Goal: Task Accomplishment & Management: Manage account settings

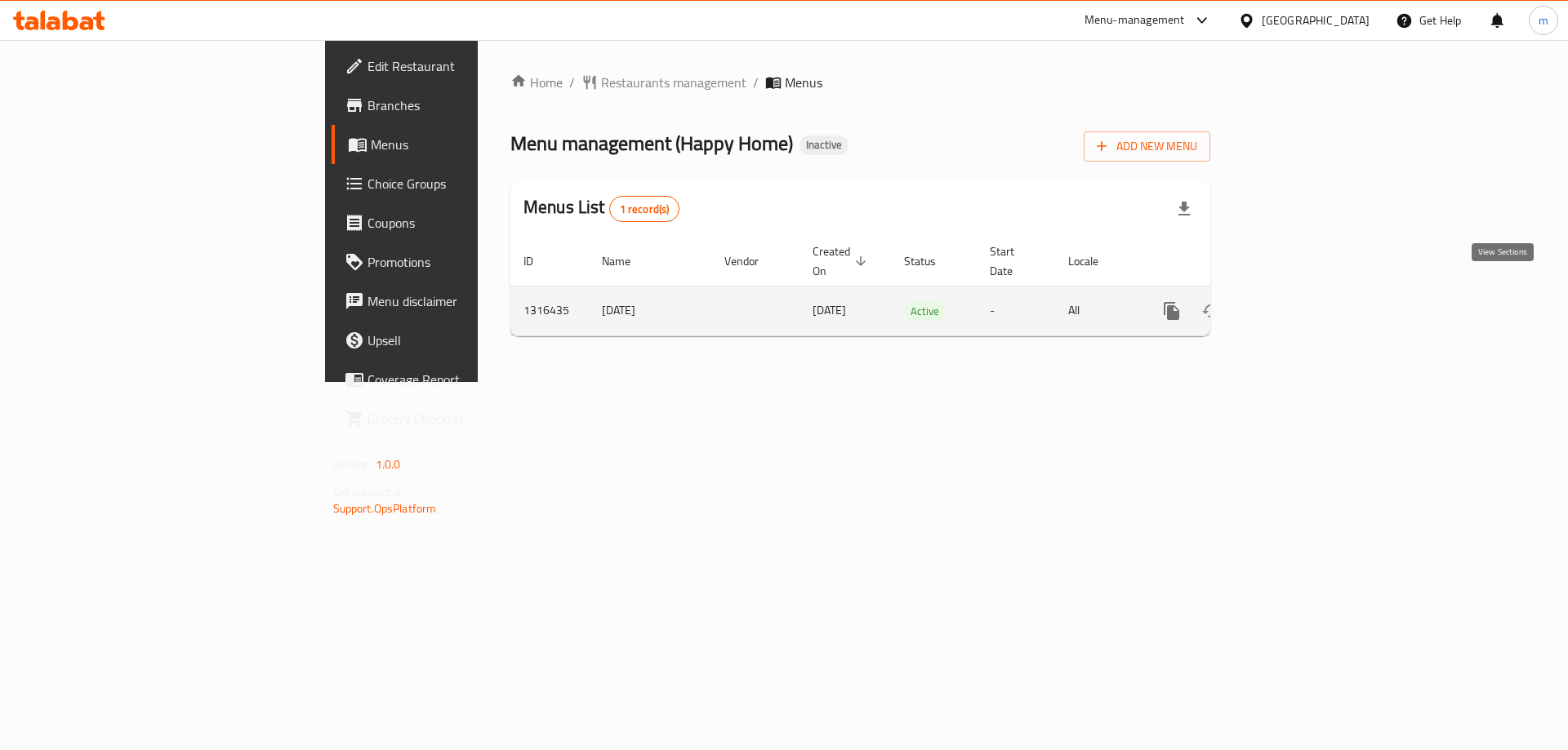
click at [1299, 301] on icon "enhanced table" at bounding box center [1290, 310] width 20 height 20
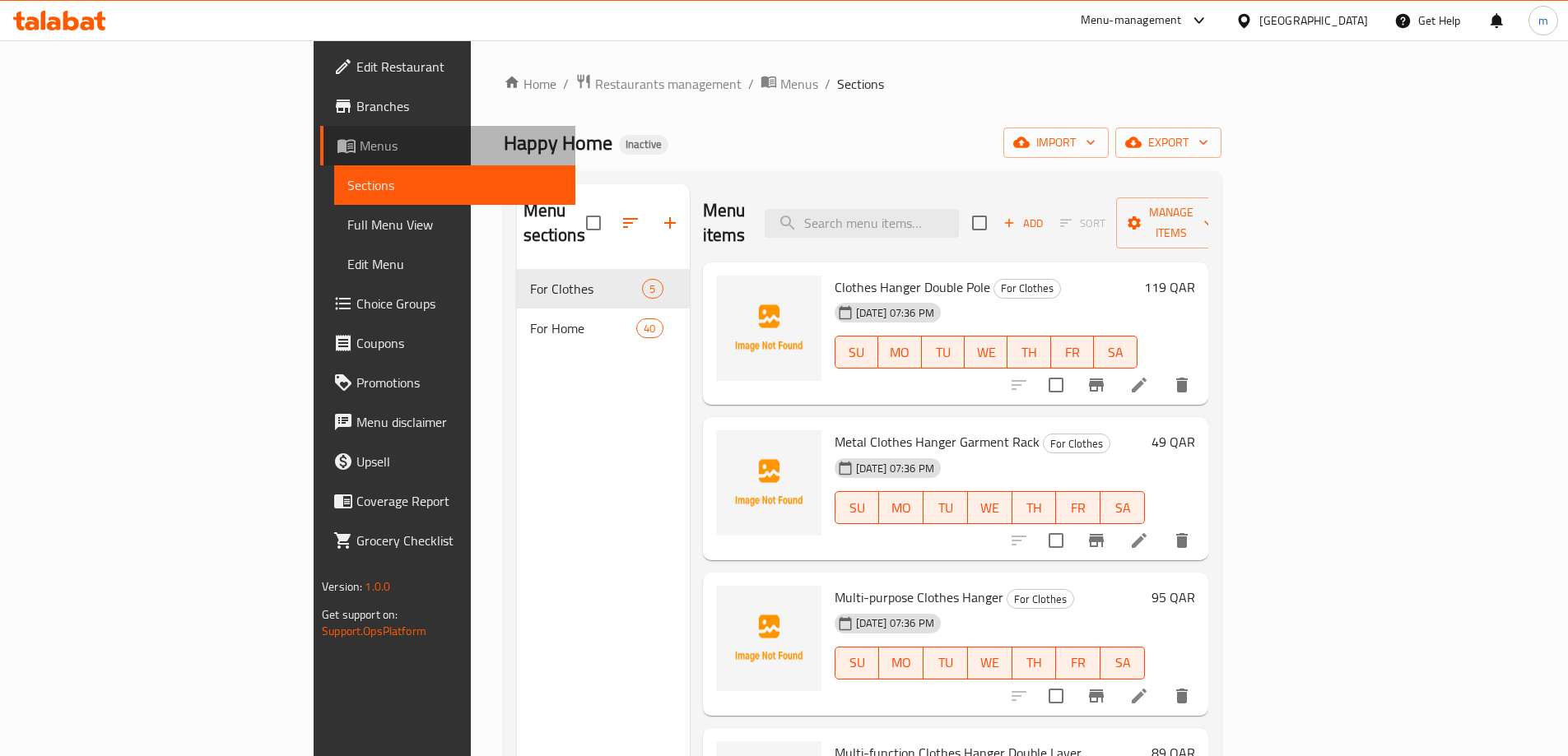
click at [360, 141] on span "Menus" at bounding box center [461, 145] width 203 height 20
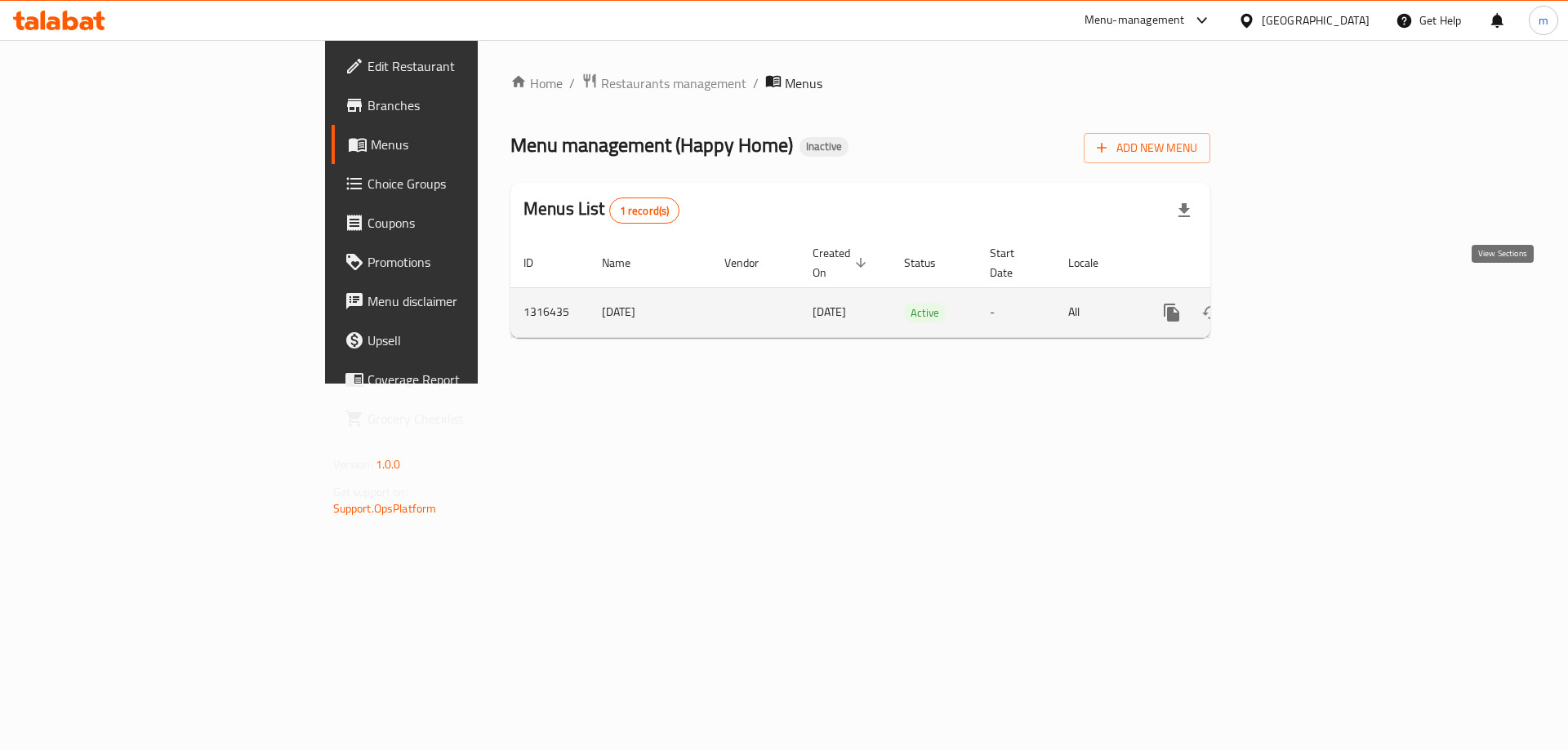
click at [1299, 303] on icon "enhanced table" at bounding box center [1290, 312] width 20 height 20
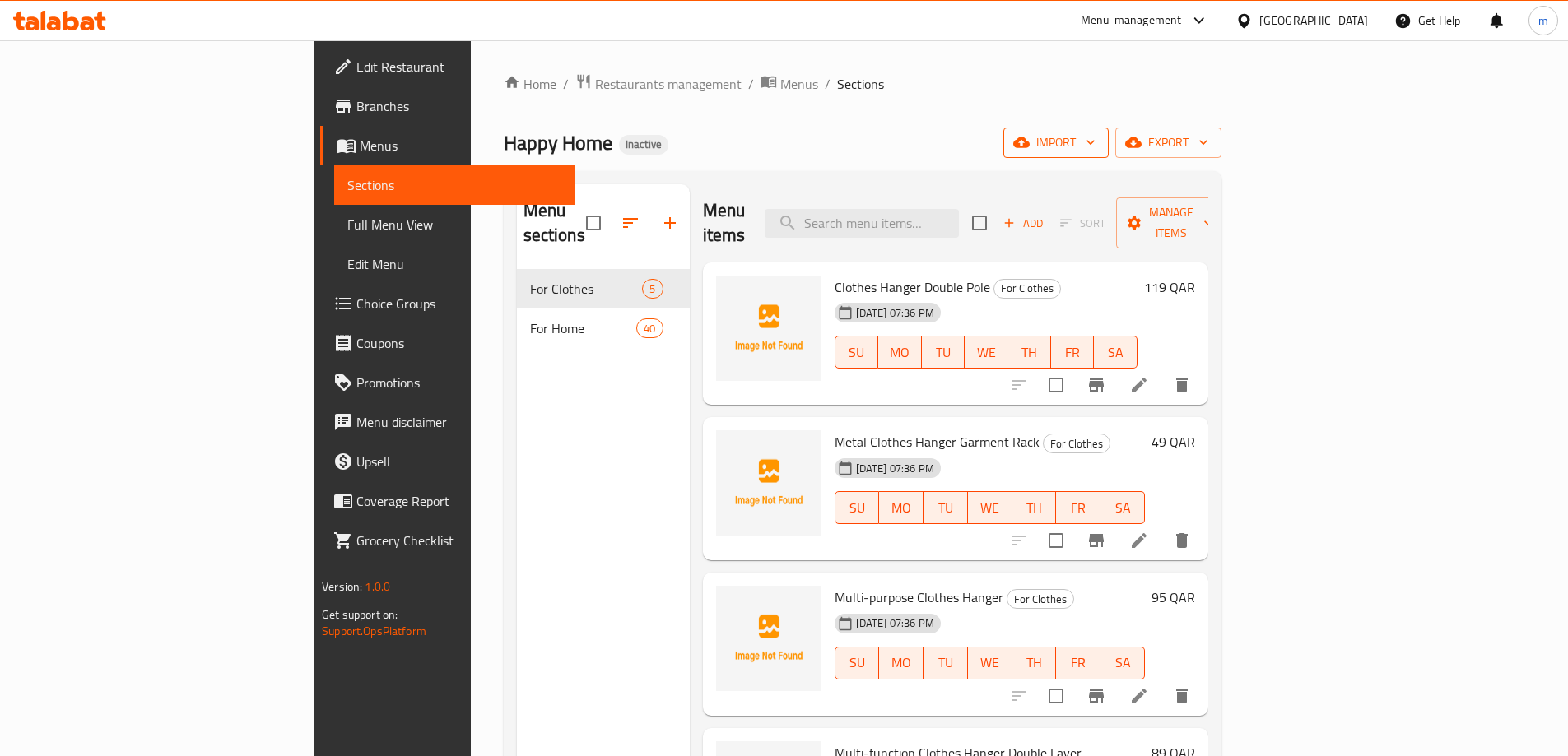
click at [1095, 143] on span "import" at bounding box center [1055, 143] width 79 height 21
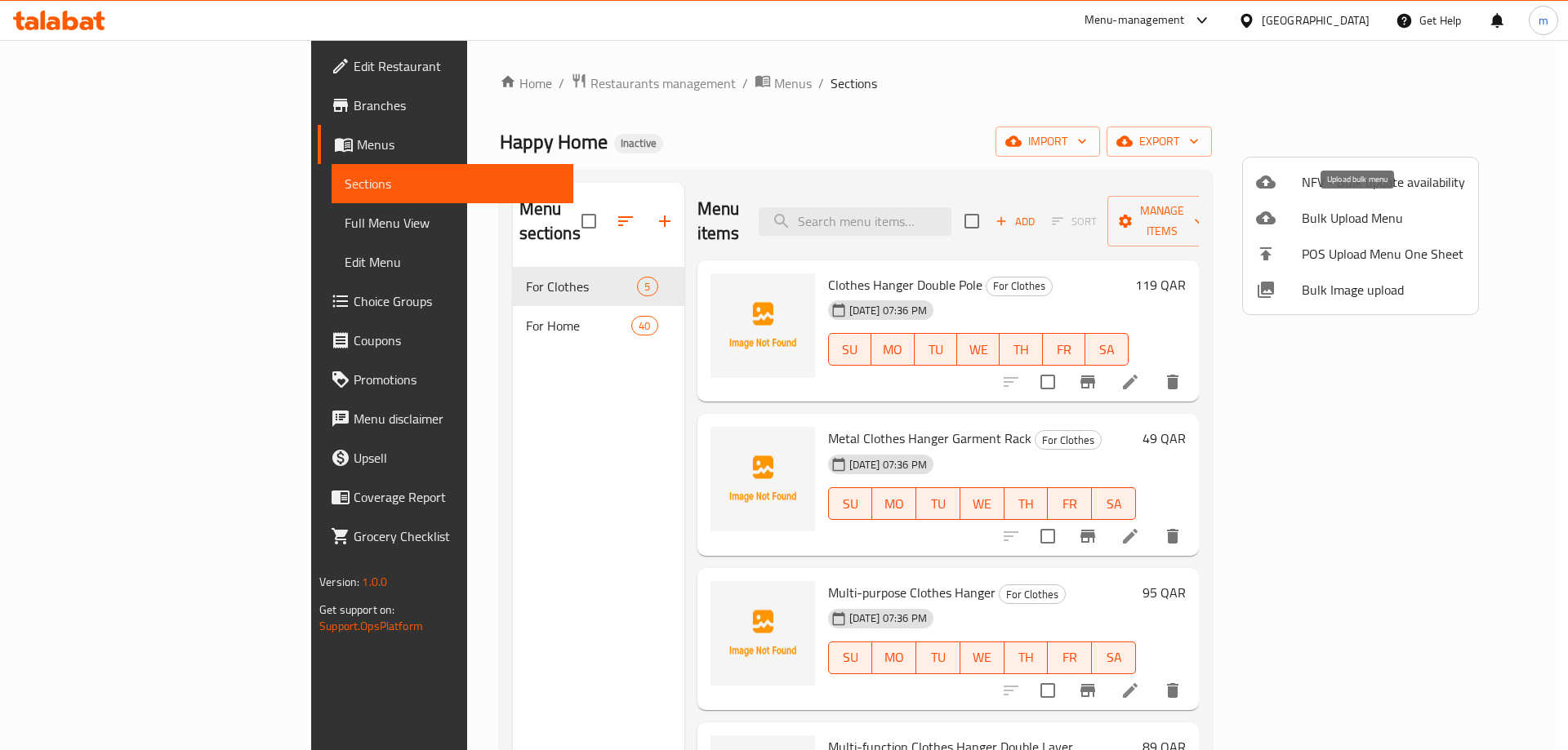
click at [1349, 221] on span "Bulk Upload Menu" at bounding box center [1383, 218] width 163 height 20
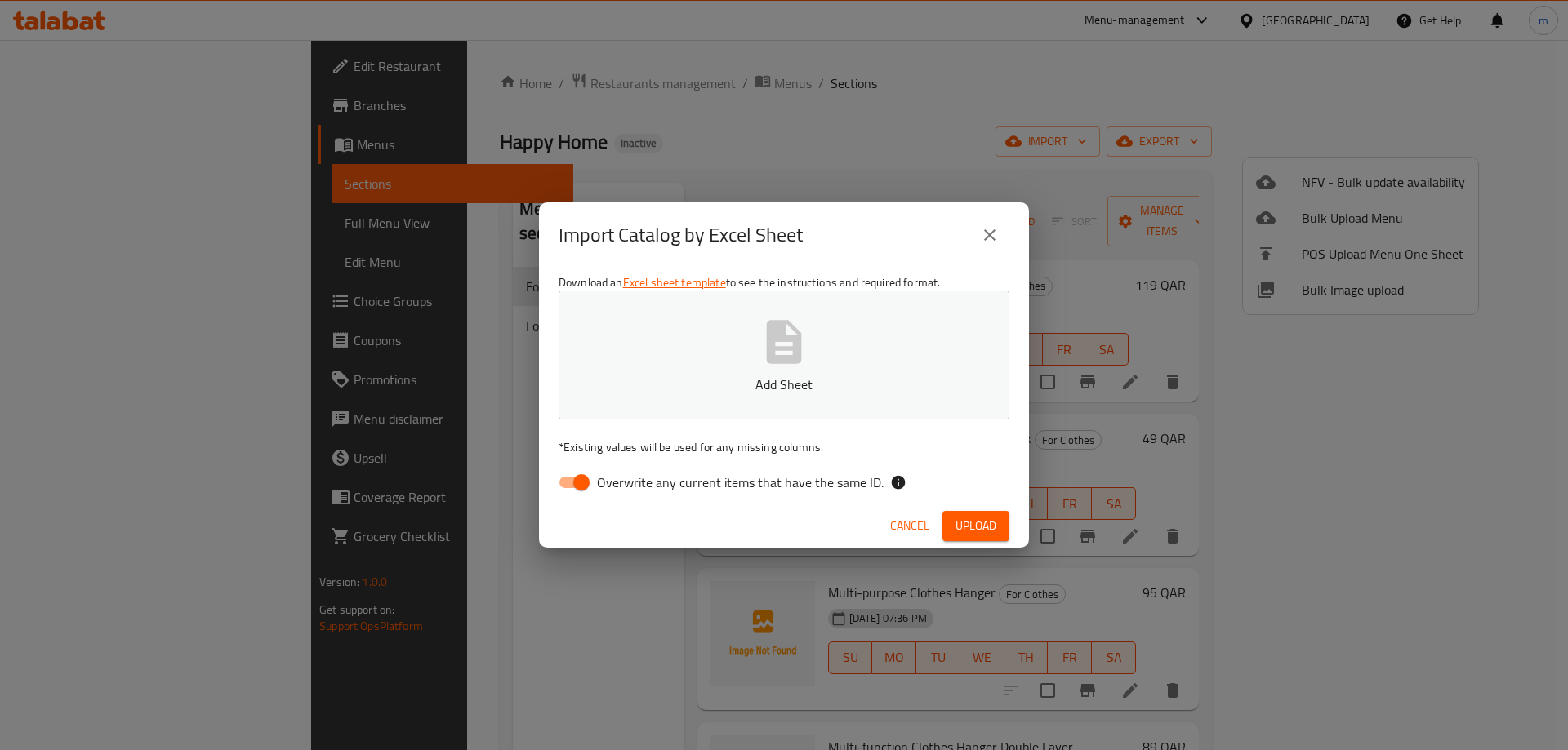
click at [578, 484] on input "Overwrite any current items that have the same ID." at bounding box center [582, 482] width 93 height 31
checkbox input "false"
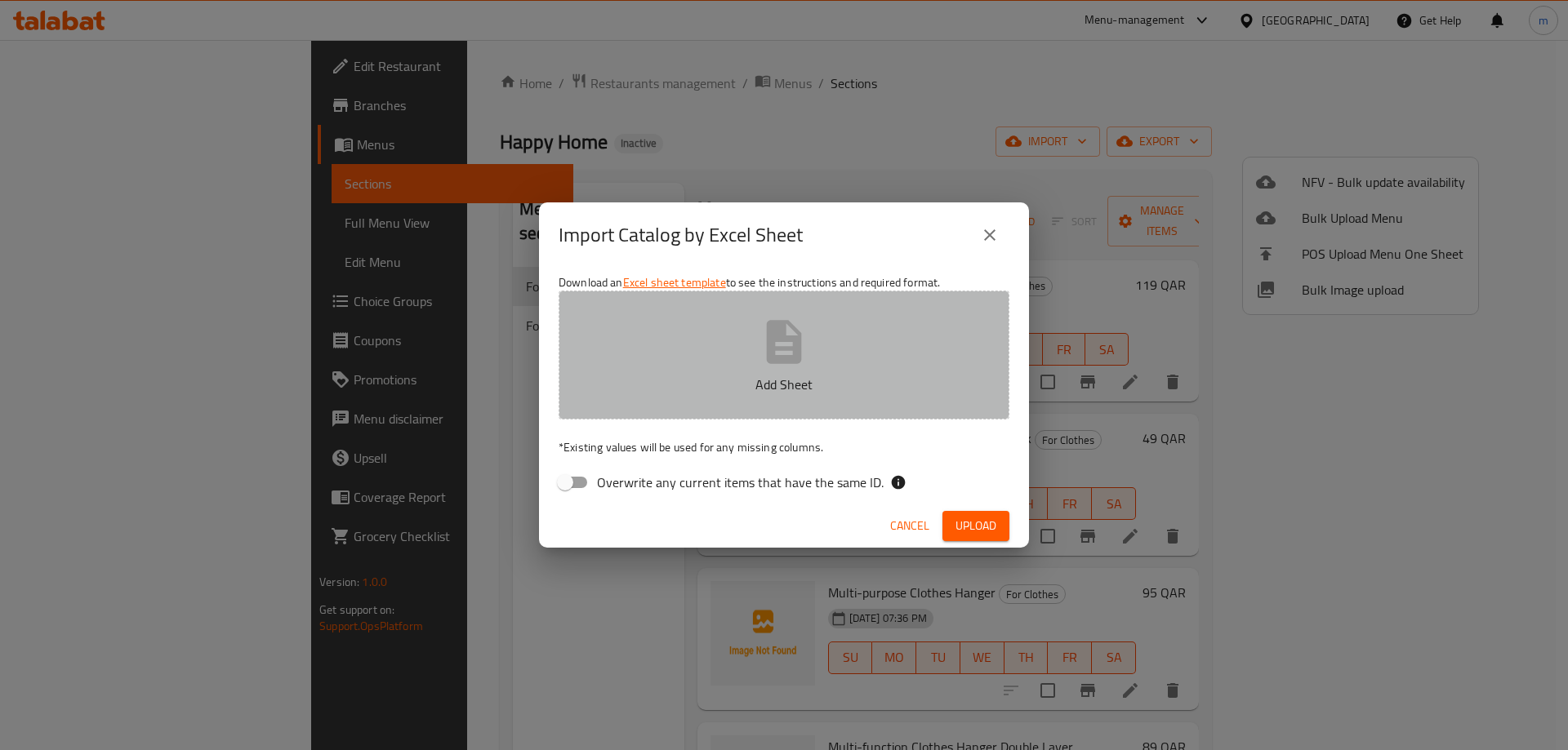
click at [752, 350] on button "Add Sheet" at bounding box center [784, 355] width 451 height 129
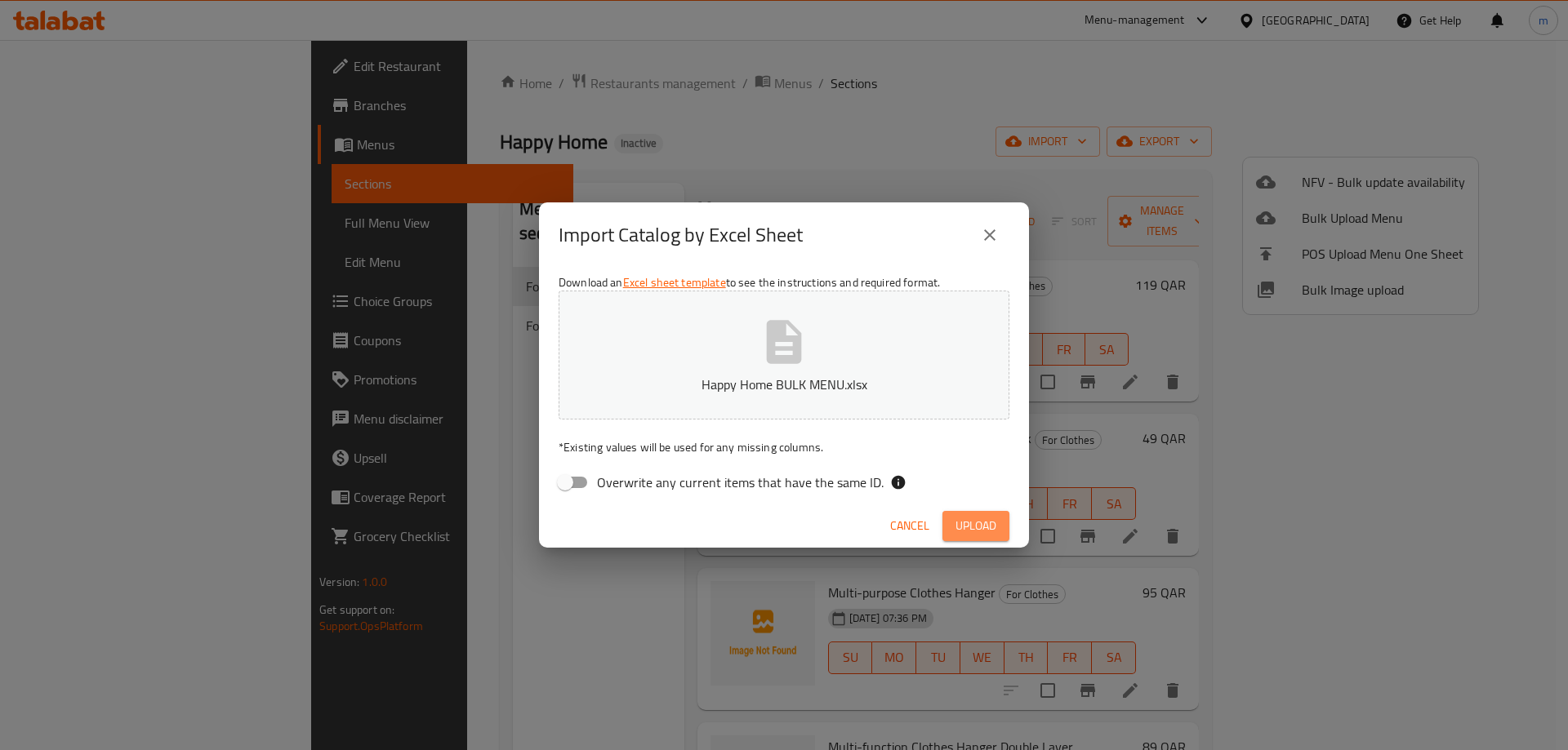
click at [971, 521] on span "Upload" at bounding box center [975, 526] width 41 height 21
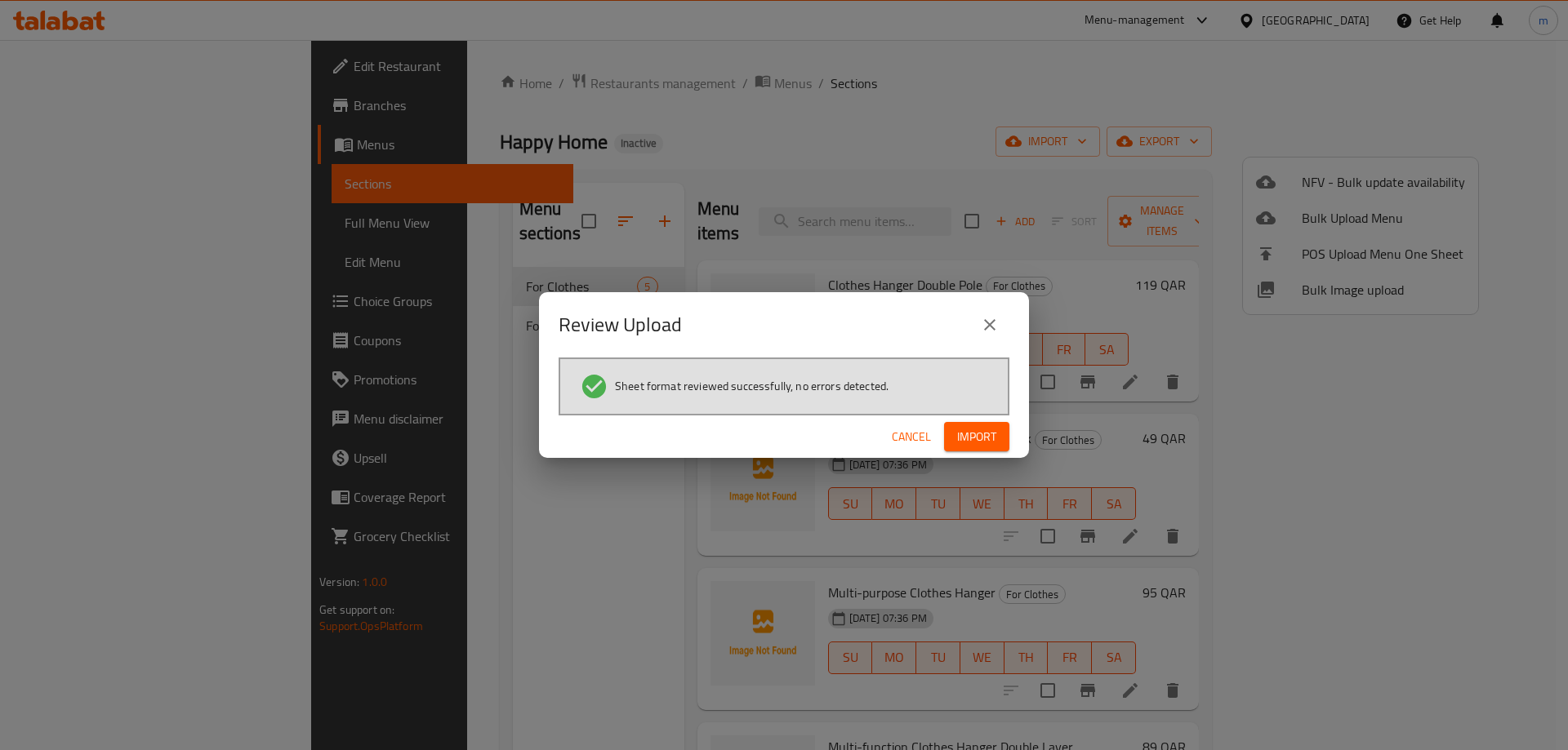
click at [971, 439] on span "Import" at bounding box center [977, 437] width 40 height 21
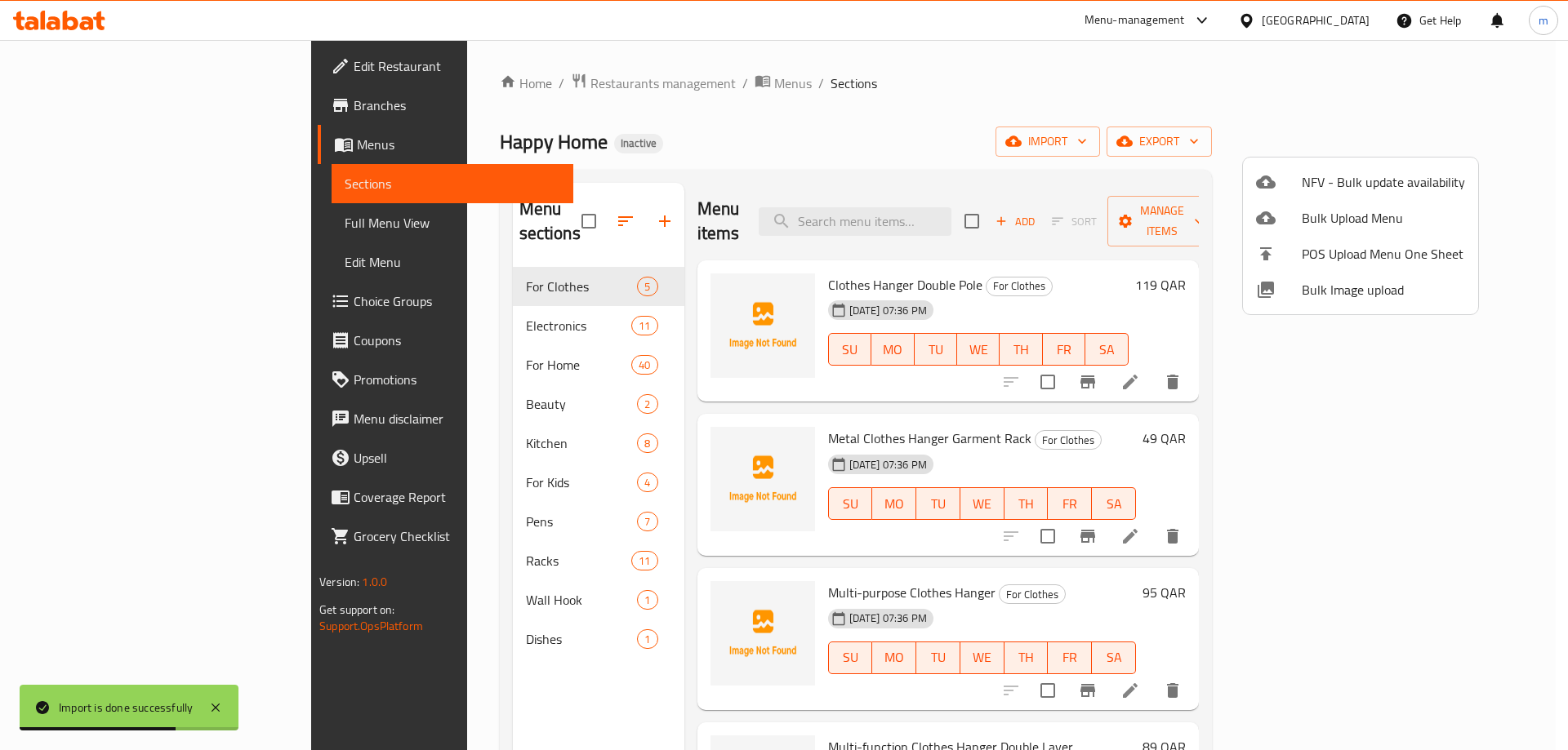
click at [403, 308] on div at bounding box center [784, 375] width 1568 height 750
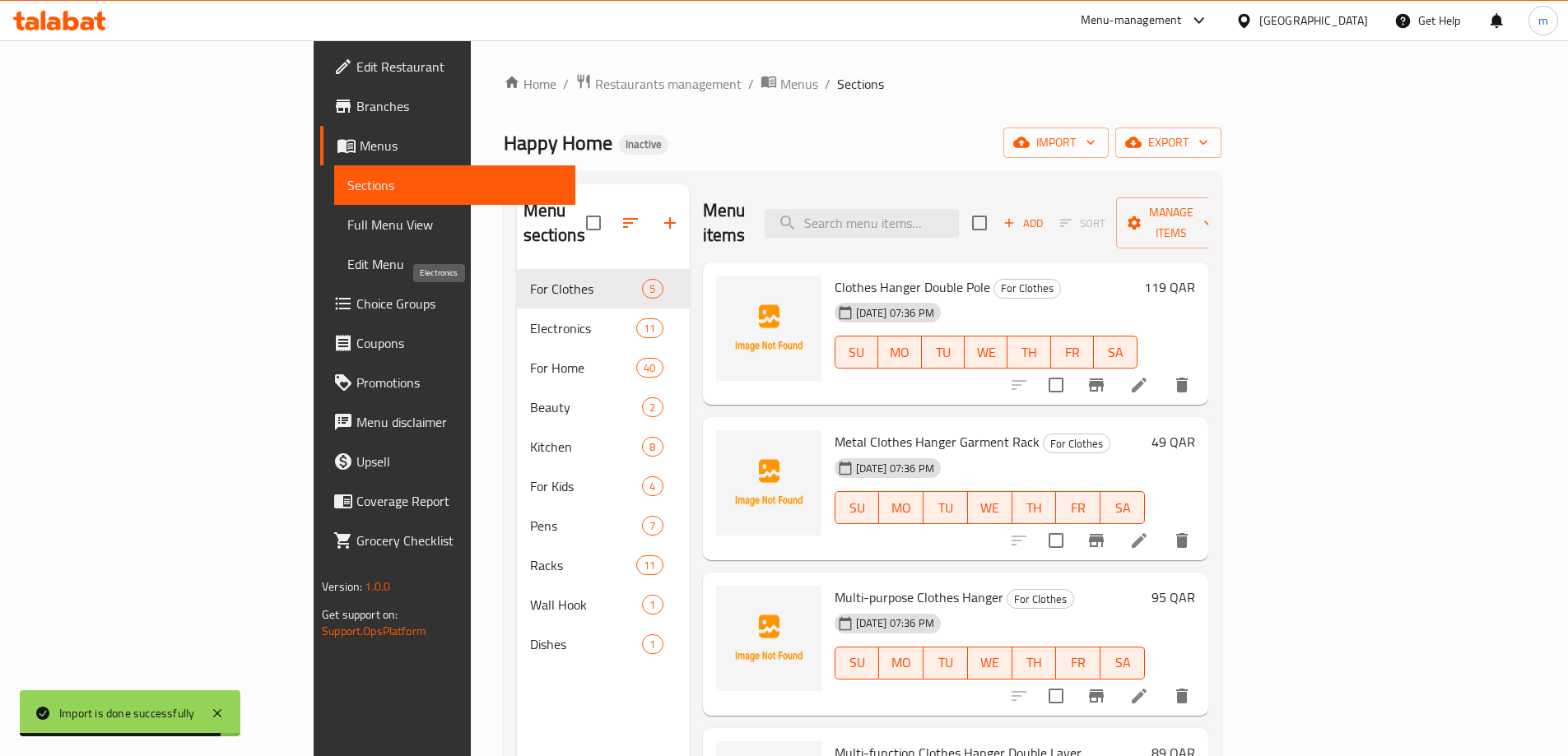
click at [530, 319] on span "Electronics" at bounding box center [583, 328] width 107 height 20
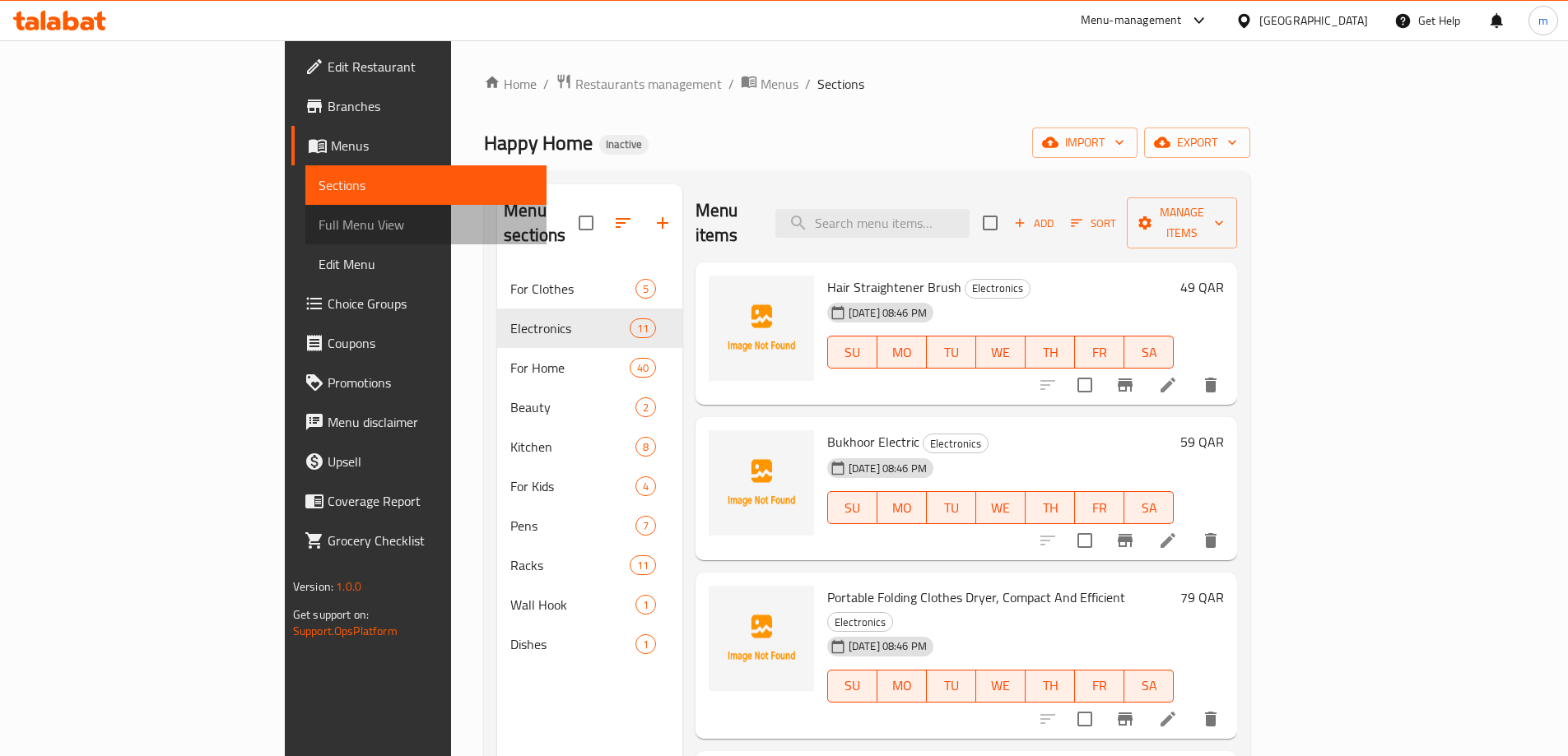
click at [319, 226] on span "Full Menu View" at bounding box center [426, 224] width 215 height 20
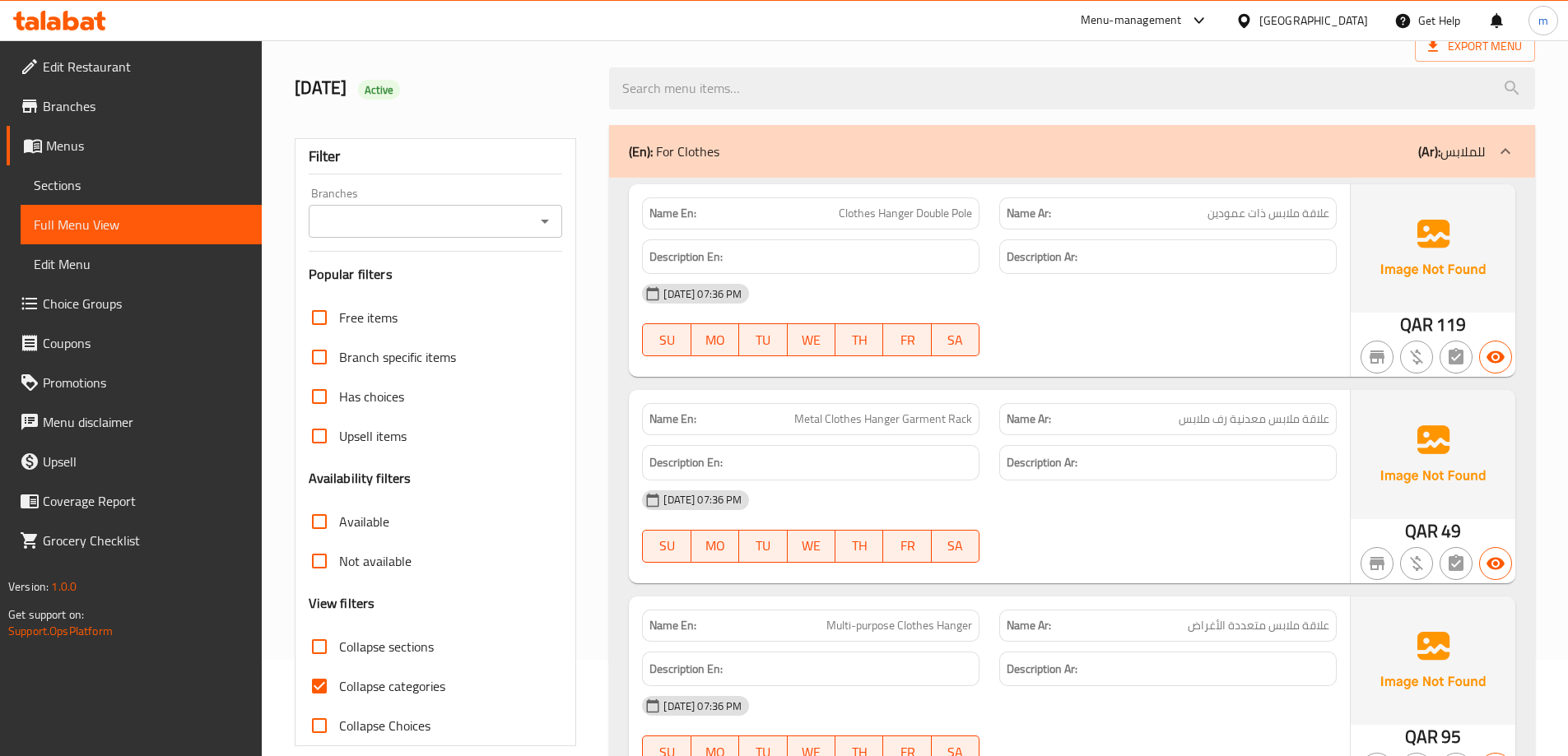
scroll to position [412, 0]
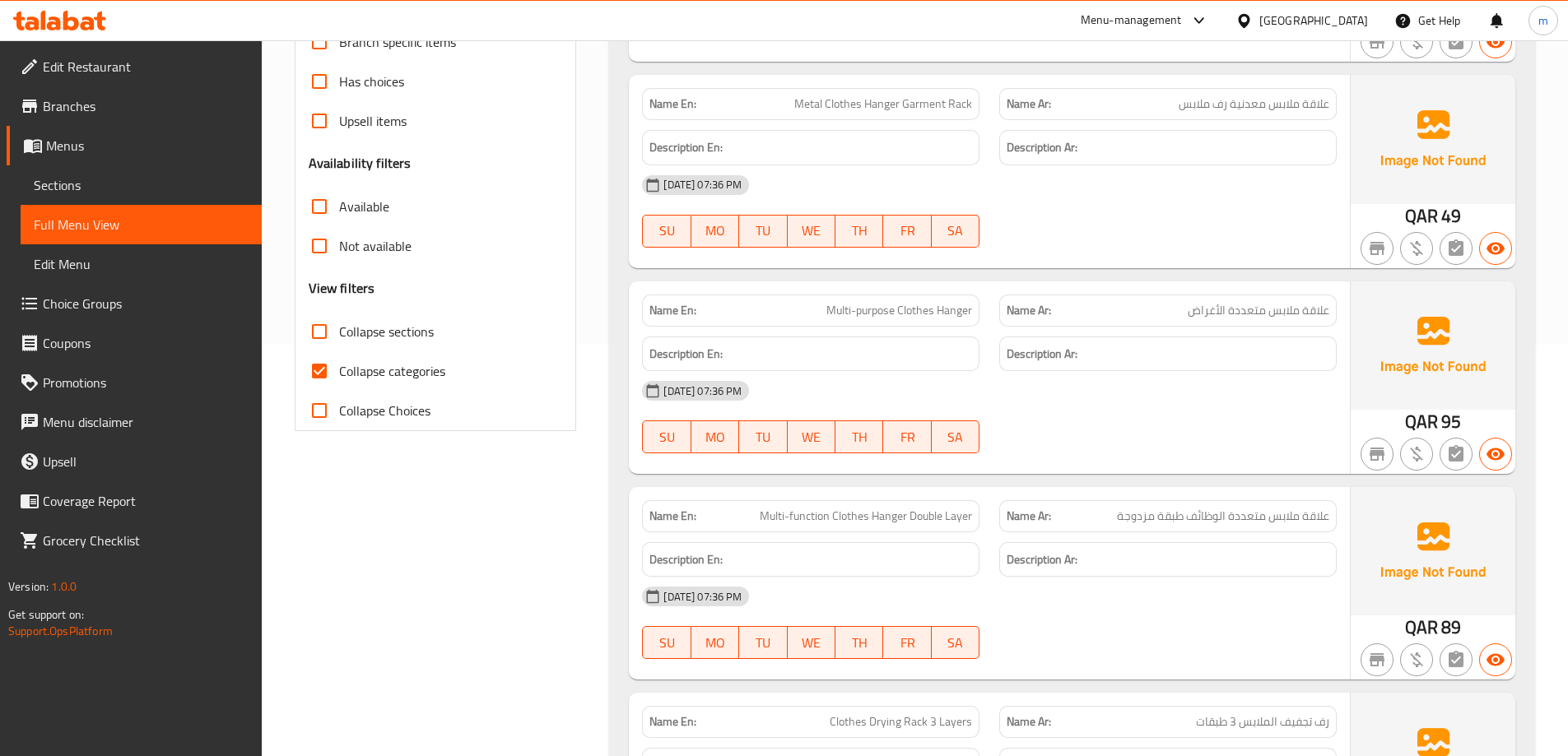
click at [313, 369] on input "Collapse categories" at bounding box center [320, 371] width 40 height 40
checkbox input "false"
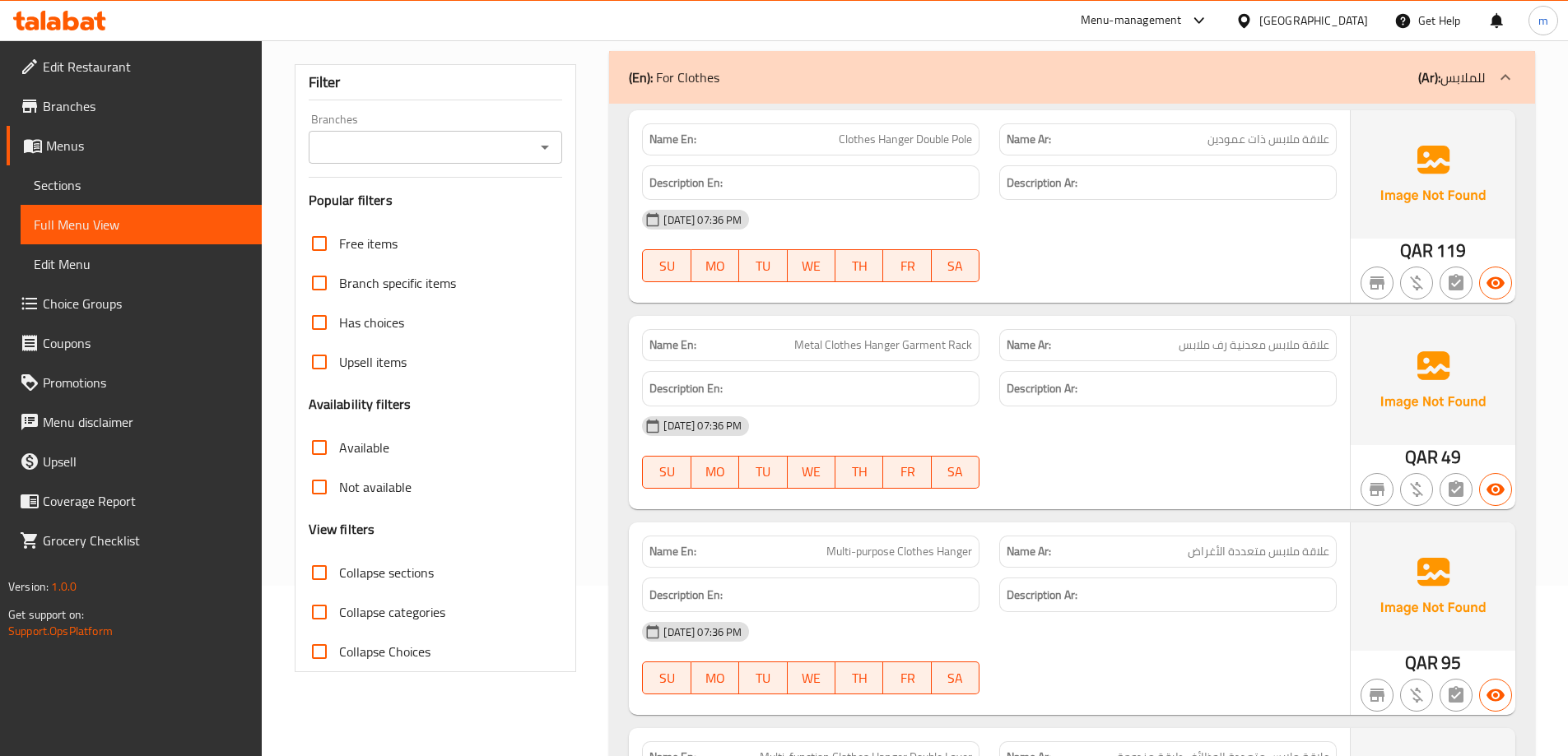
scroll to position [165, 0]
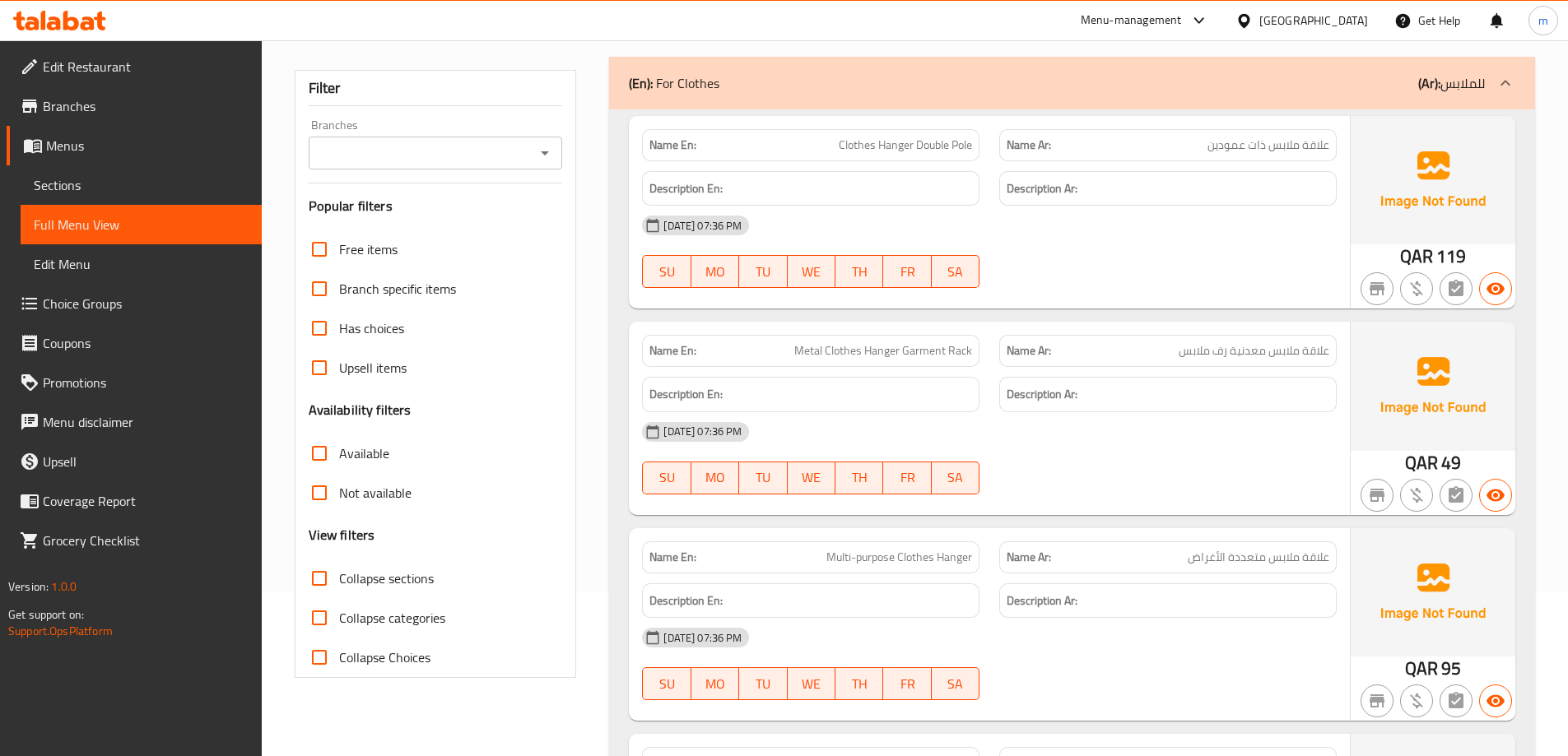
click at [318, 580] on input "Collapse sections" at bounding box center [320, 578] width 40 height 40
checkbox input "true"
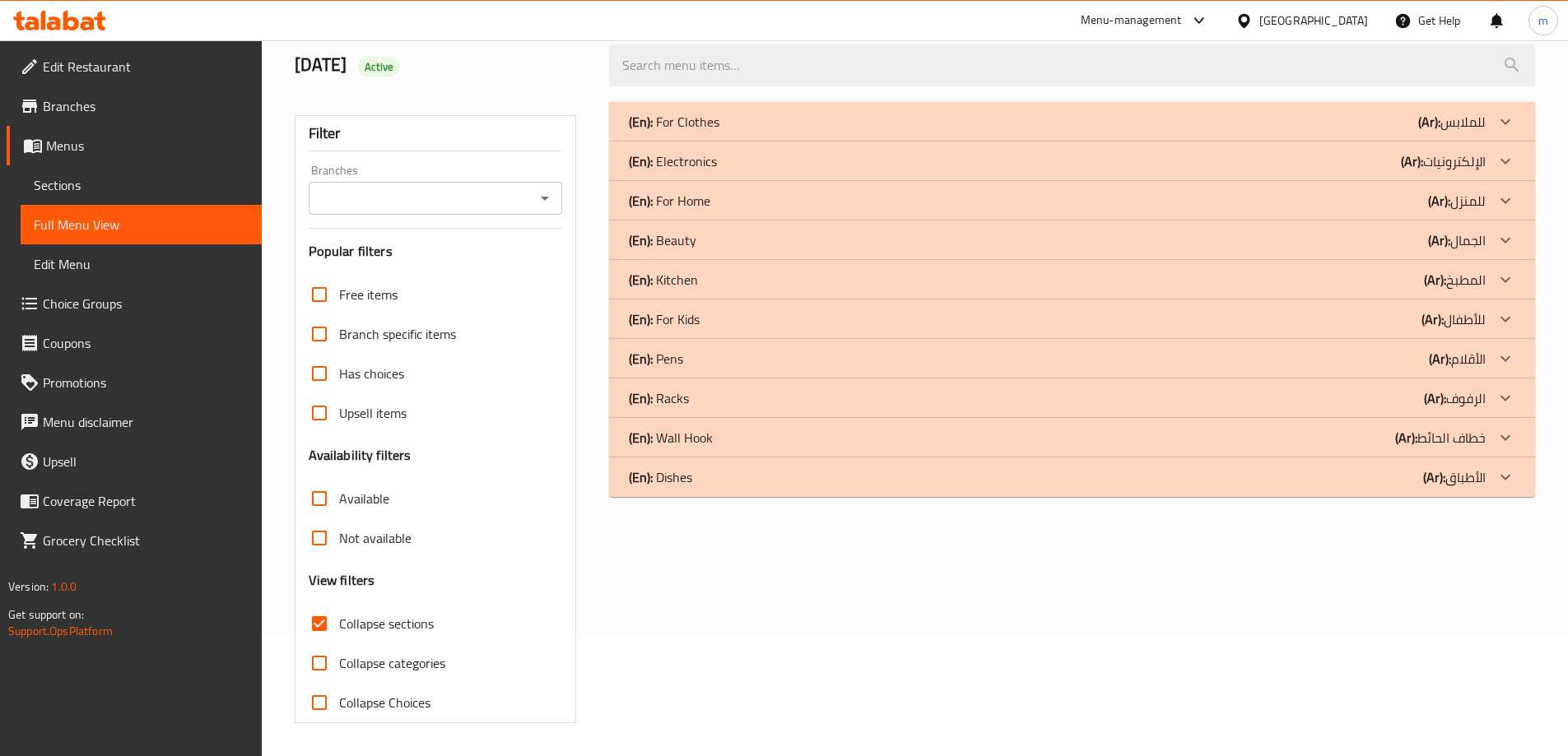
scroll to position [119, 0]
click at [1503, 154] on icon at bounding box center [1505, 161] width 20 height 20
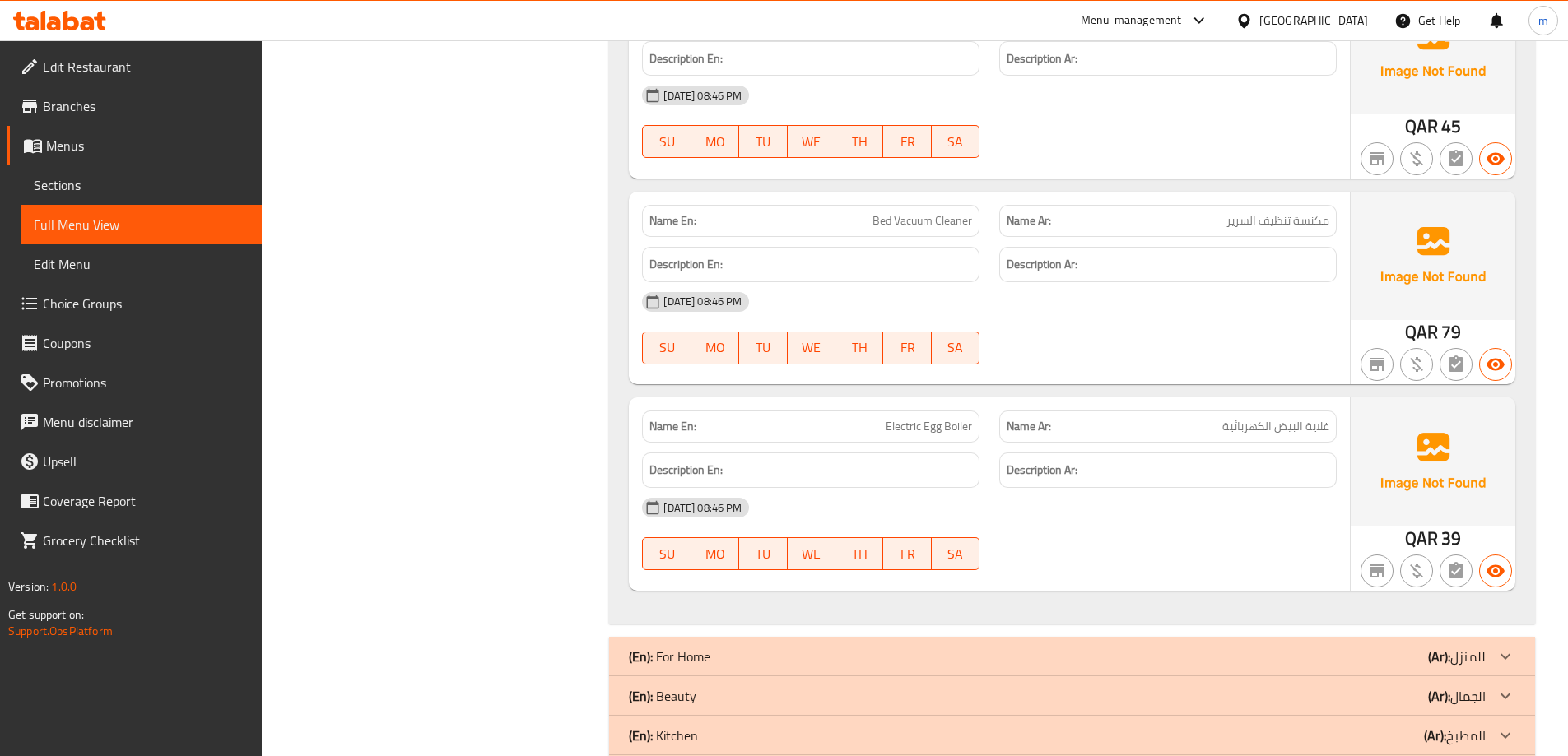
scroll to position [2241, 0]
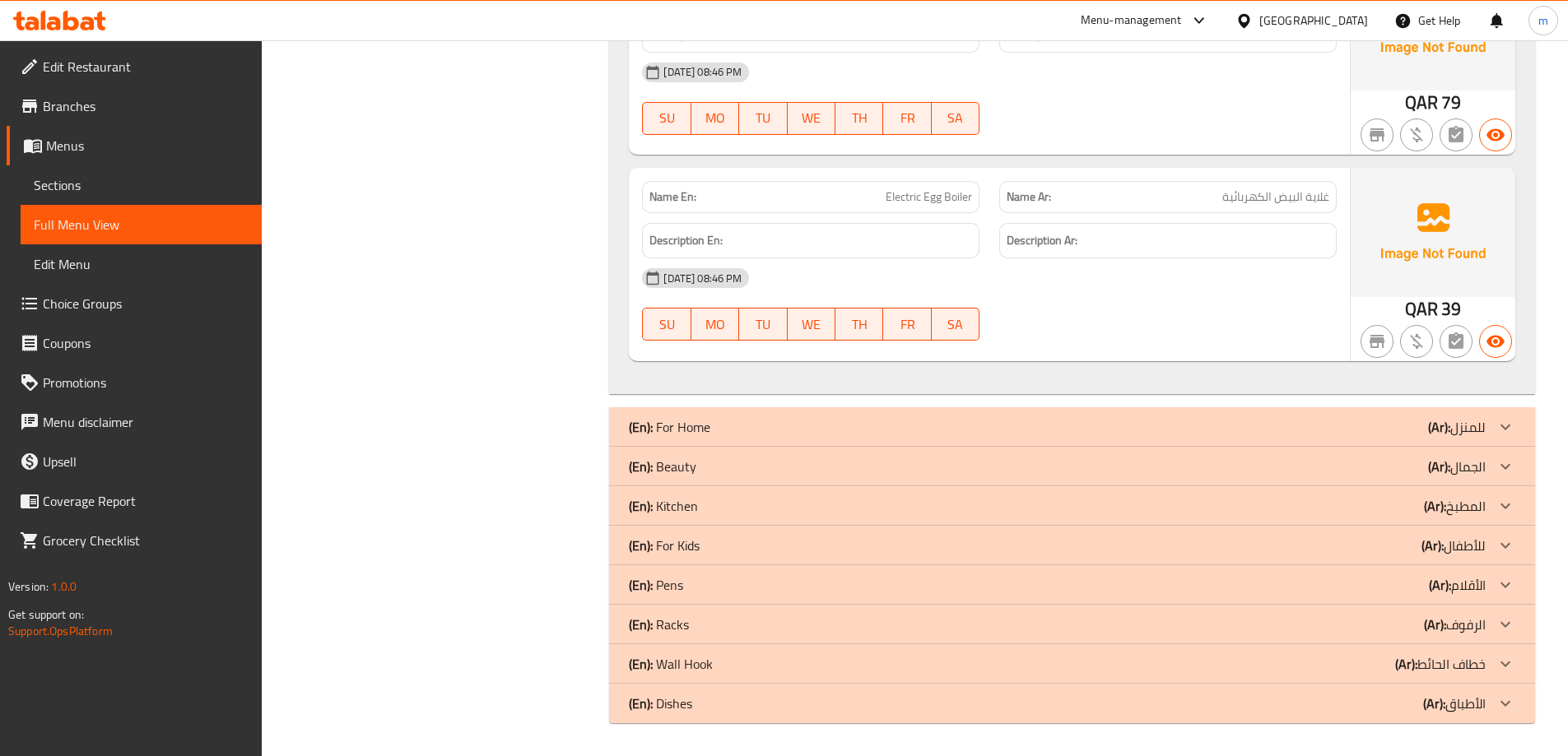
click at [1499, 464] on icon at bounding box center [1505, 466] width 20 height 20
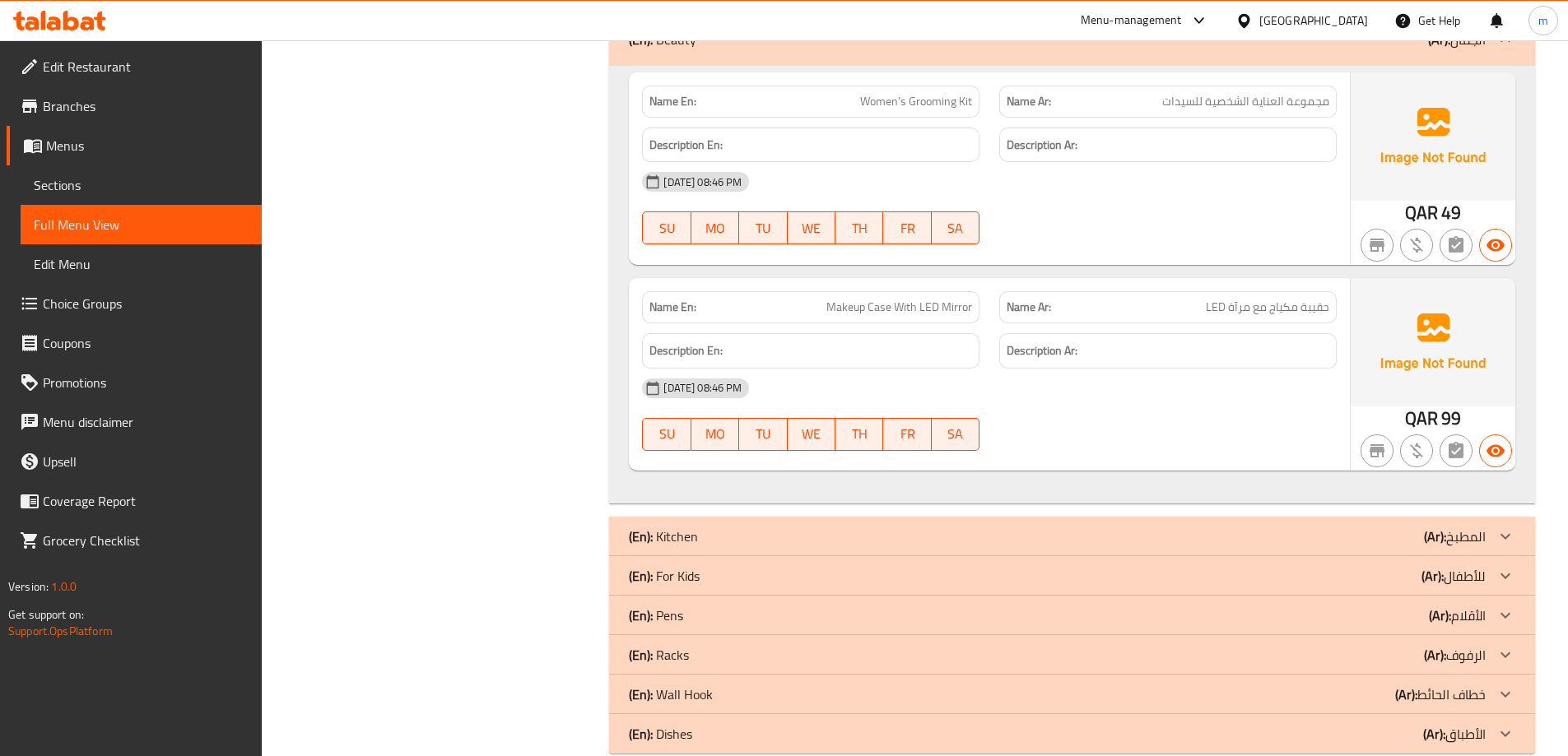
scroll to position [2718, 0]
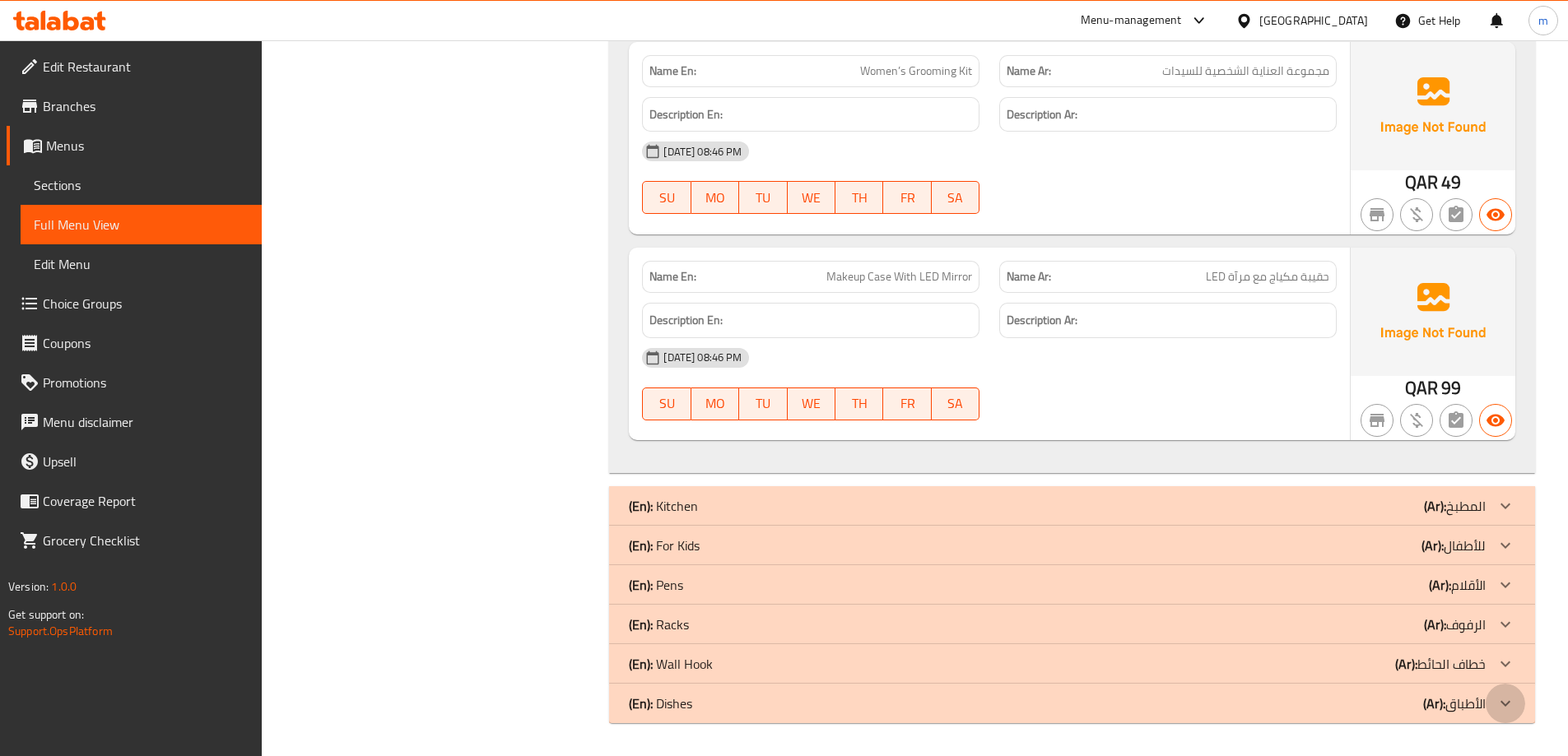
click at [1511, 704] on icon at bounding box center [1505, 703] width 20 height 20
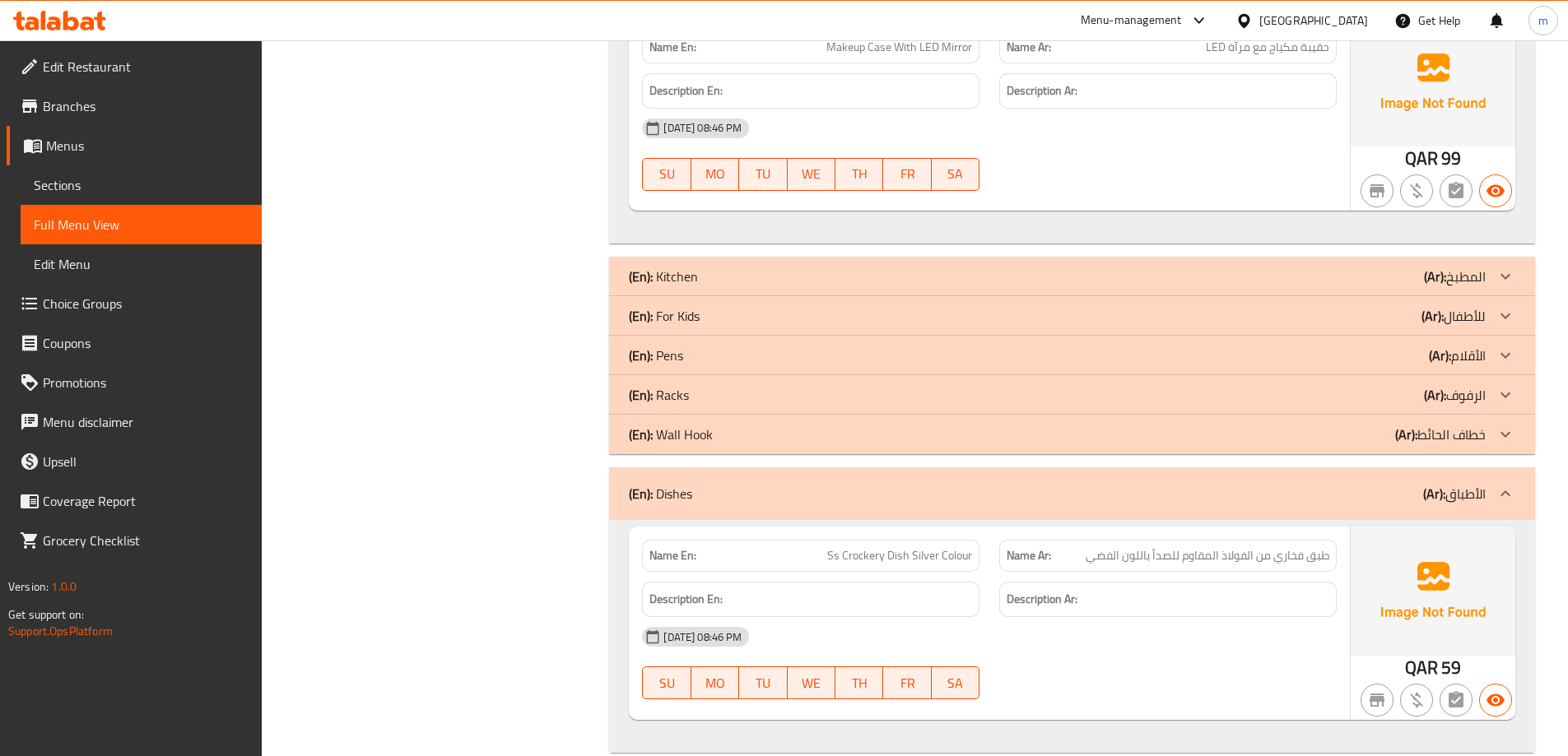
scroll to position [2977, 0]
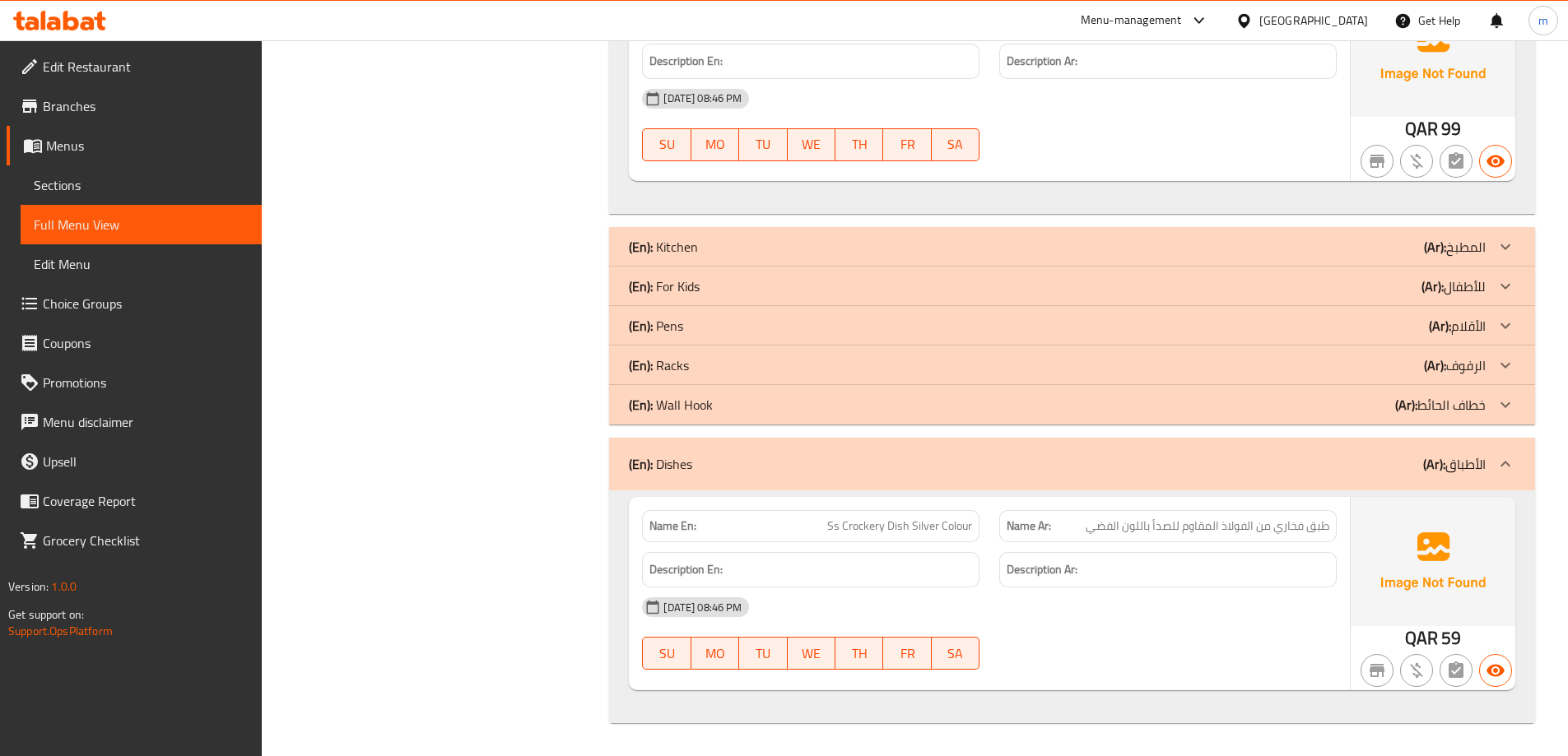
click at [1504, 402] on icon at bounding box center [1505, 404] width 20 height 20
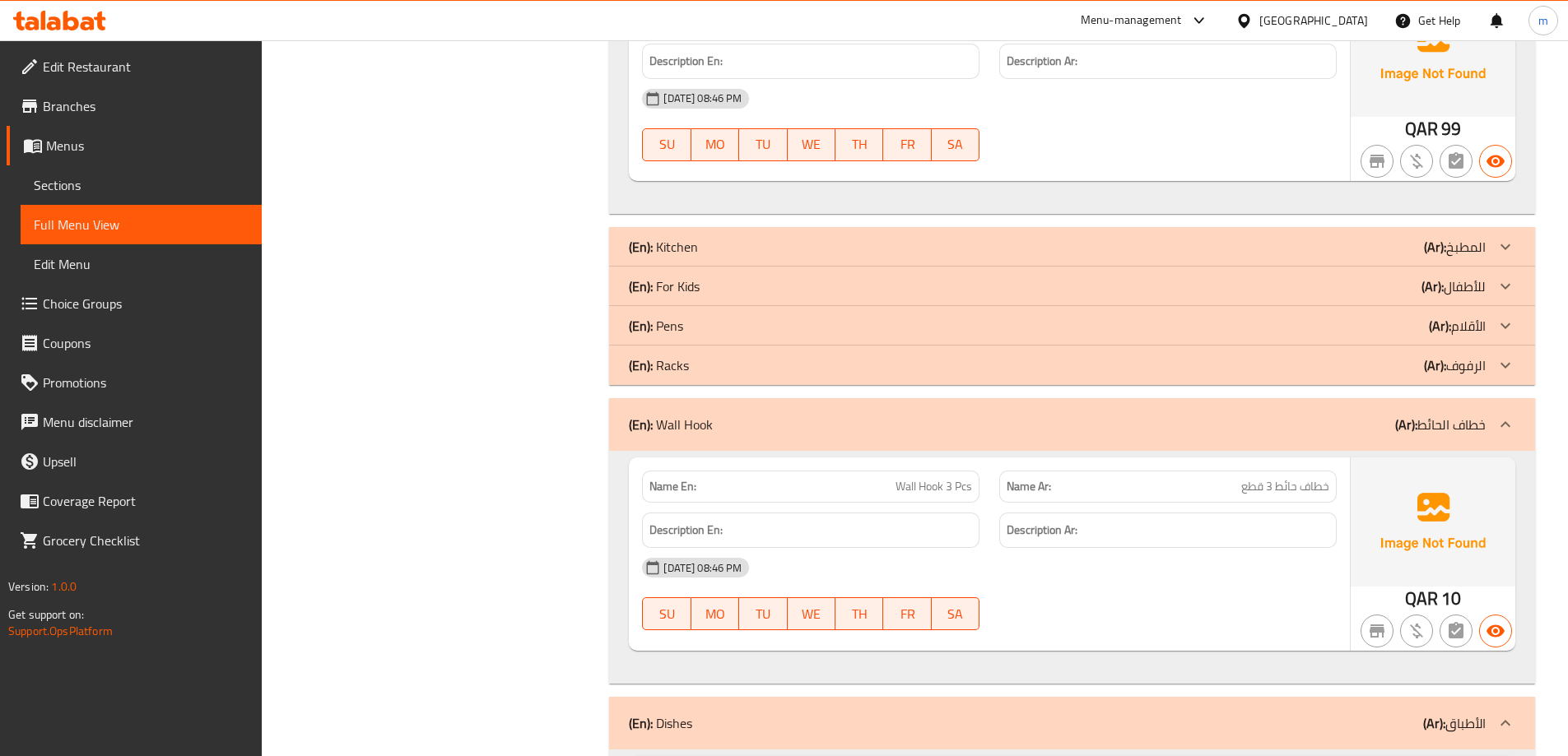
click at [1505, 368] on icon at bounding box center [1505, 366] width 10 height 6
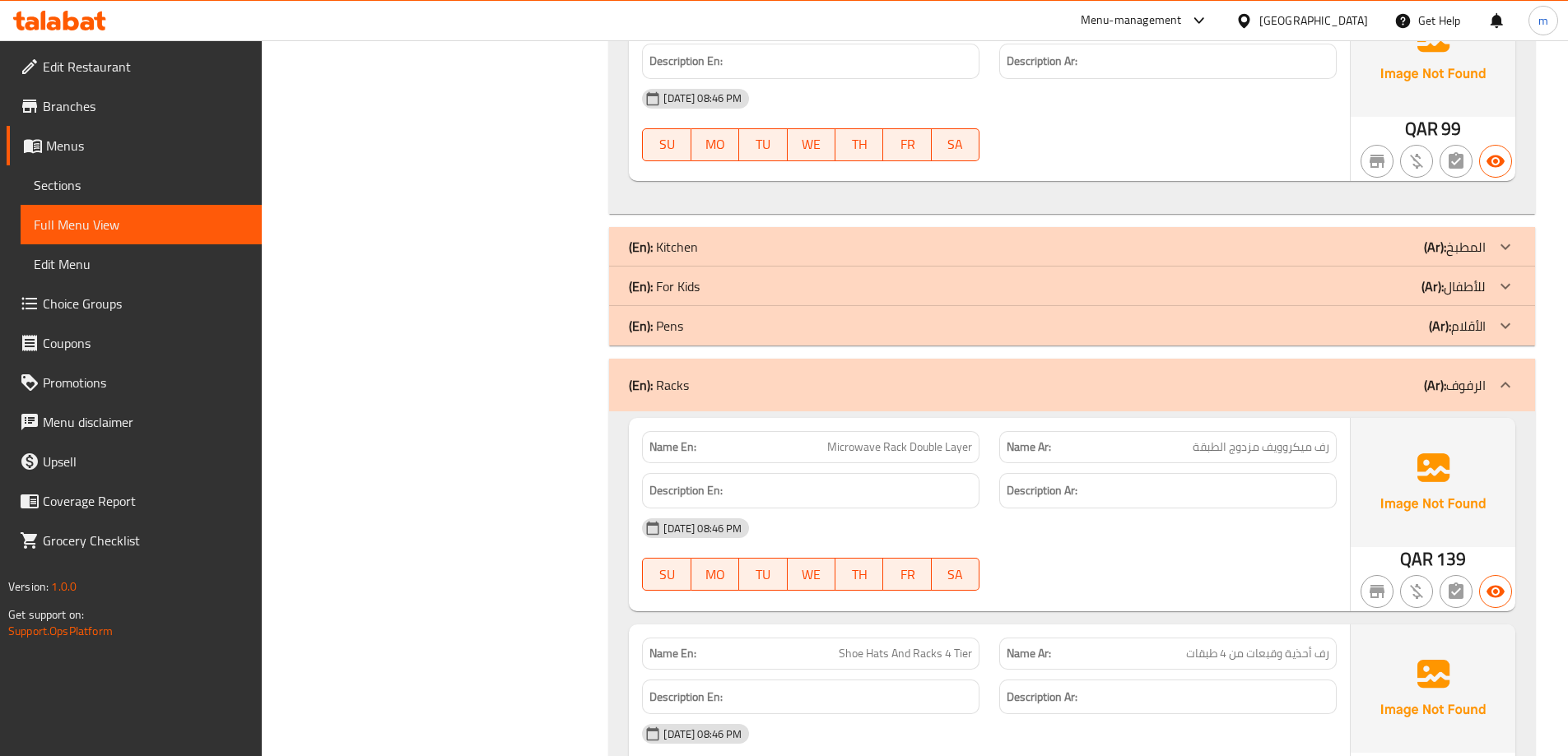
click at [1500, 332] on icon at bounding box center [1505, 325] width 20 height 20
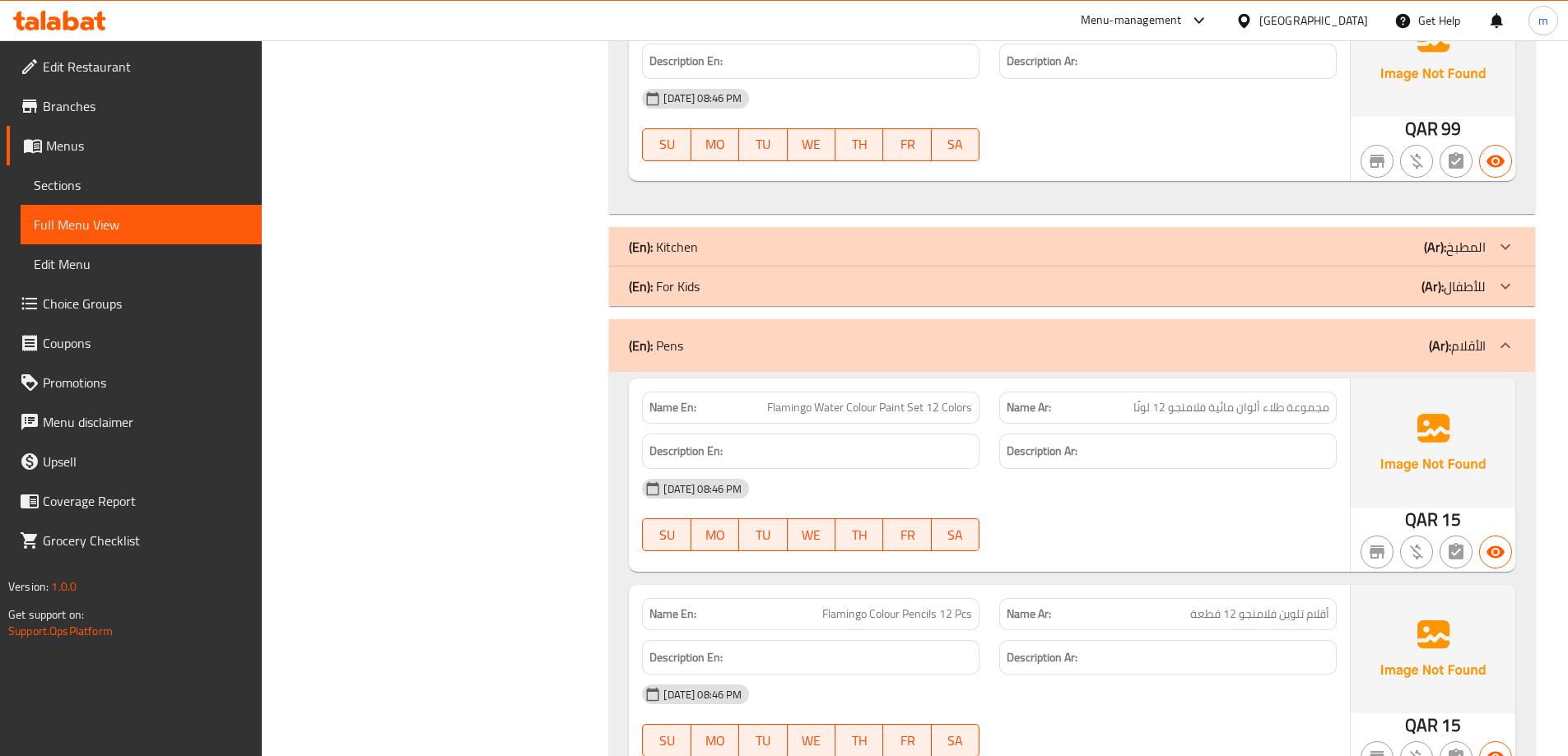
click at [1500, 285] on icon at bounding box center [1505, 286] width 20 height 20
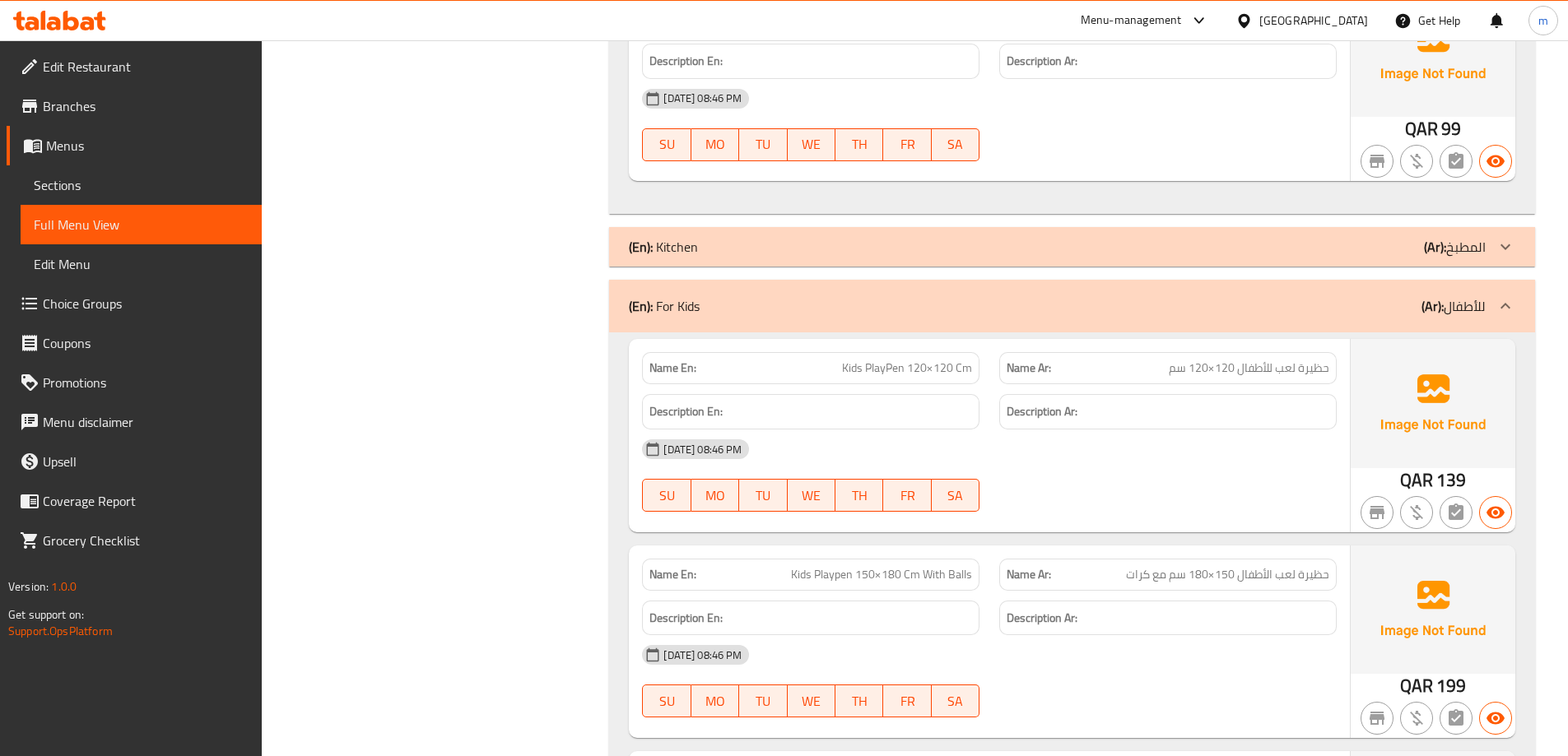
click at [1504, 242] on icon at bounding box center [1505, 246] width 20 height 20
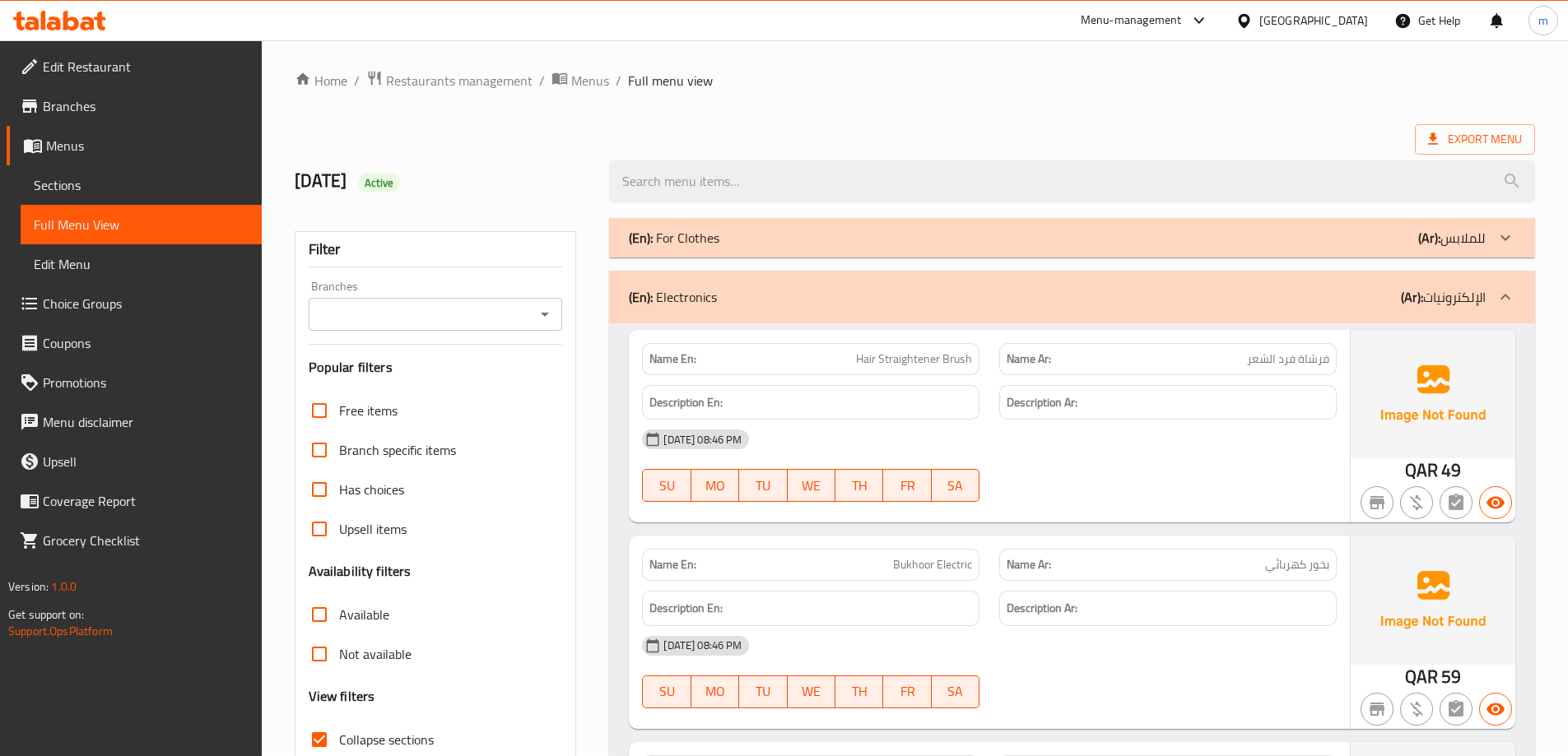
scroll to position [0, 0]
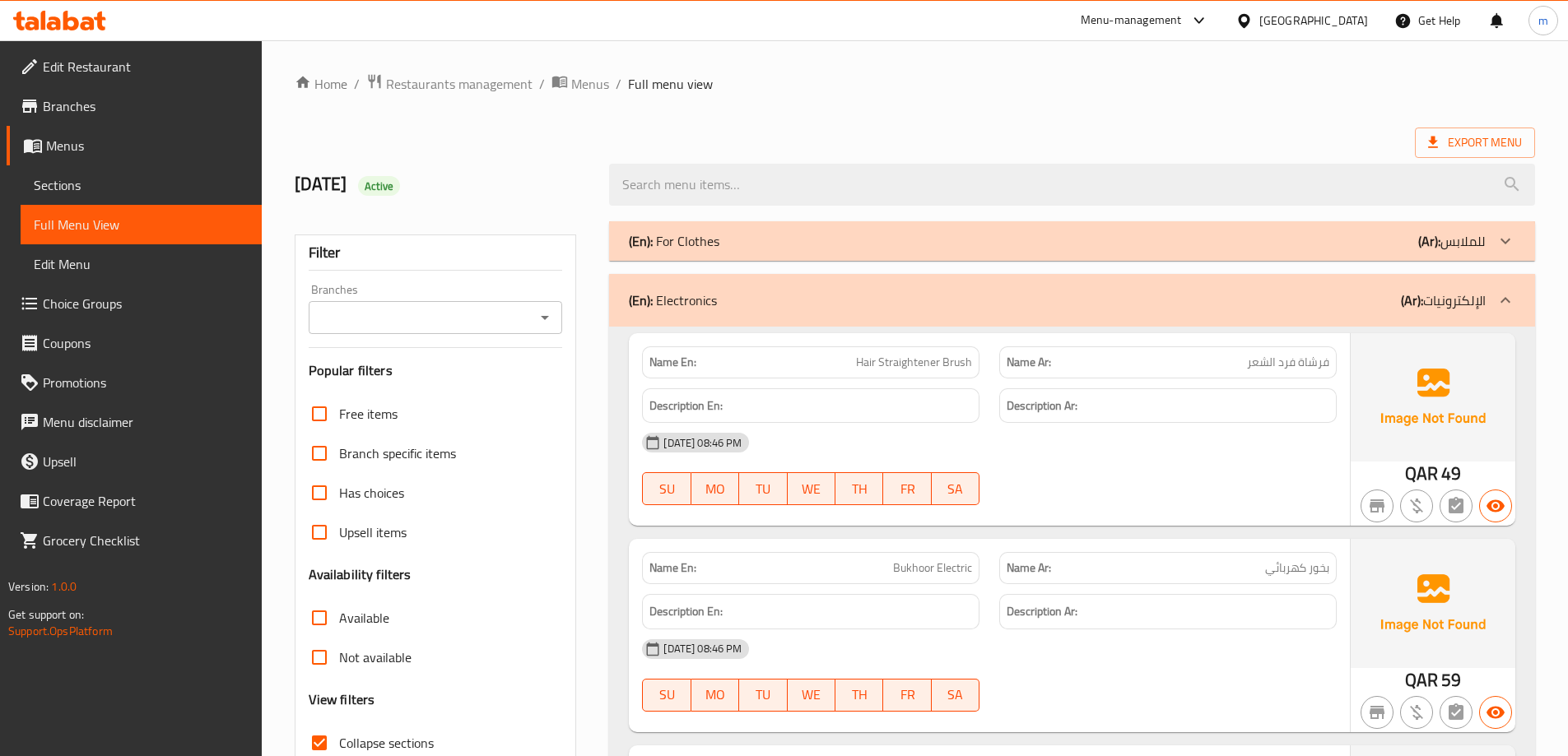
click at [104, 186] on span "Sections" at bounding box center [141, 184] width 215 height 20
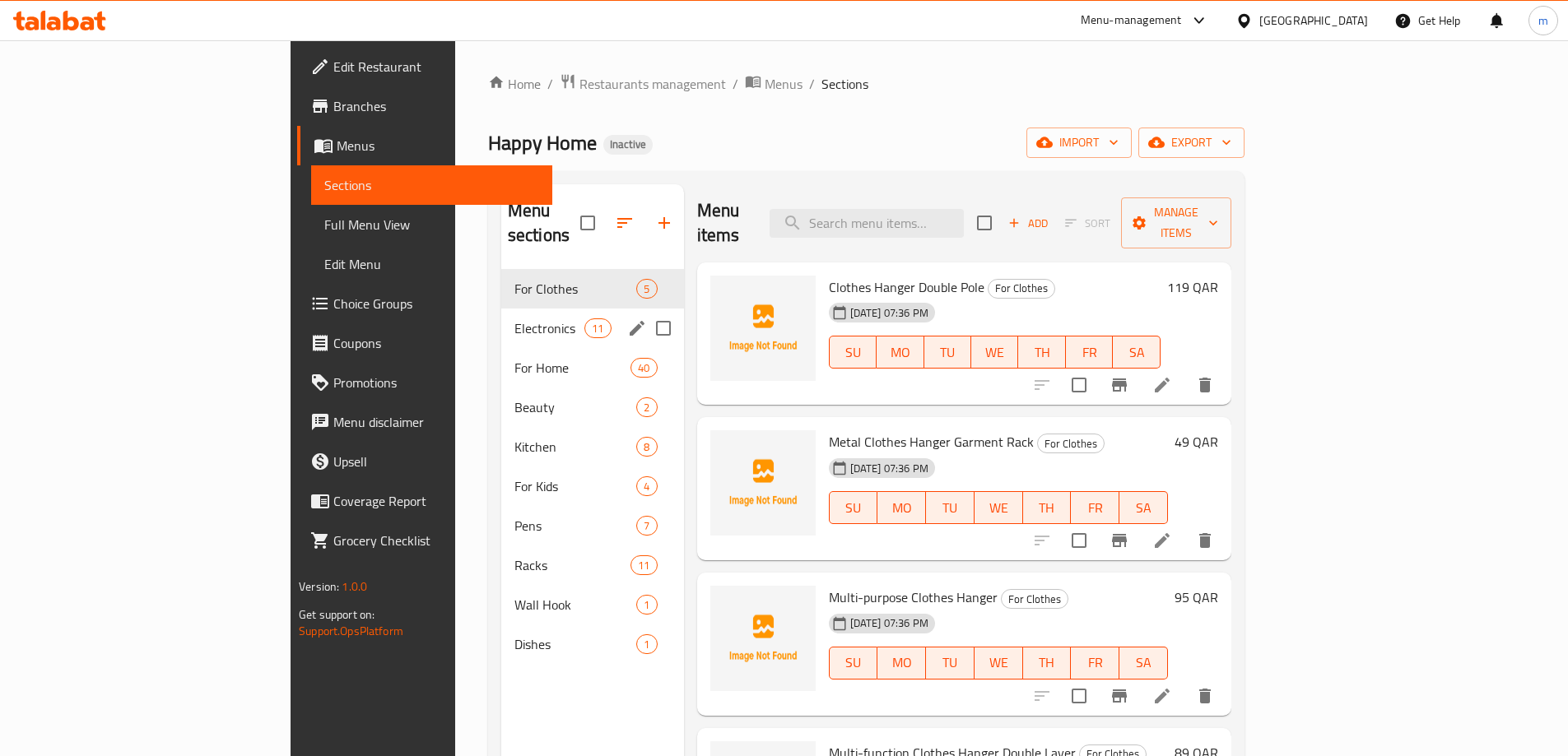
click at [515, 319] on span "Electronics" at bounding box center [550, 328] width 70 height 20
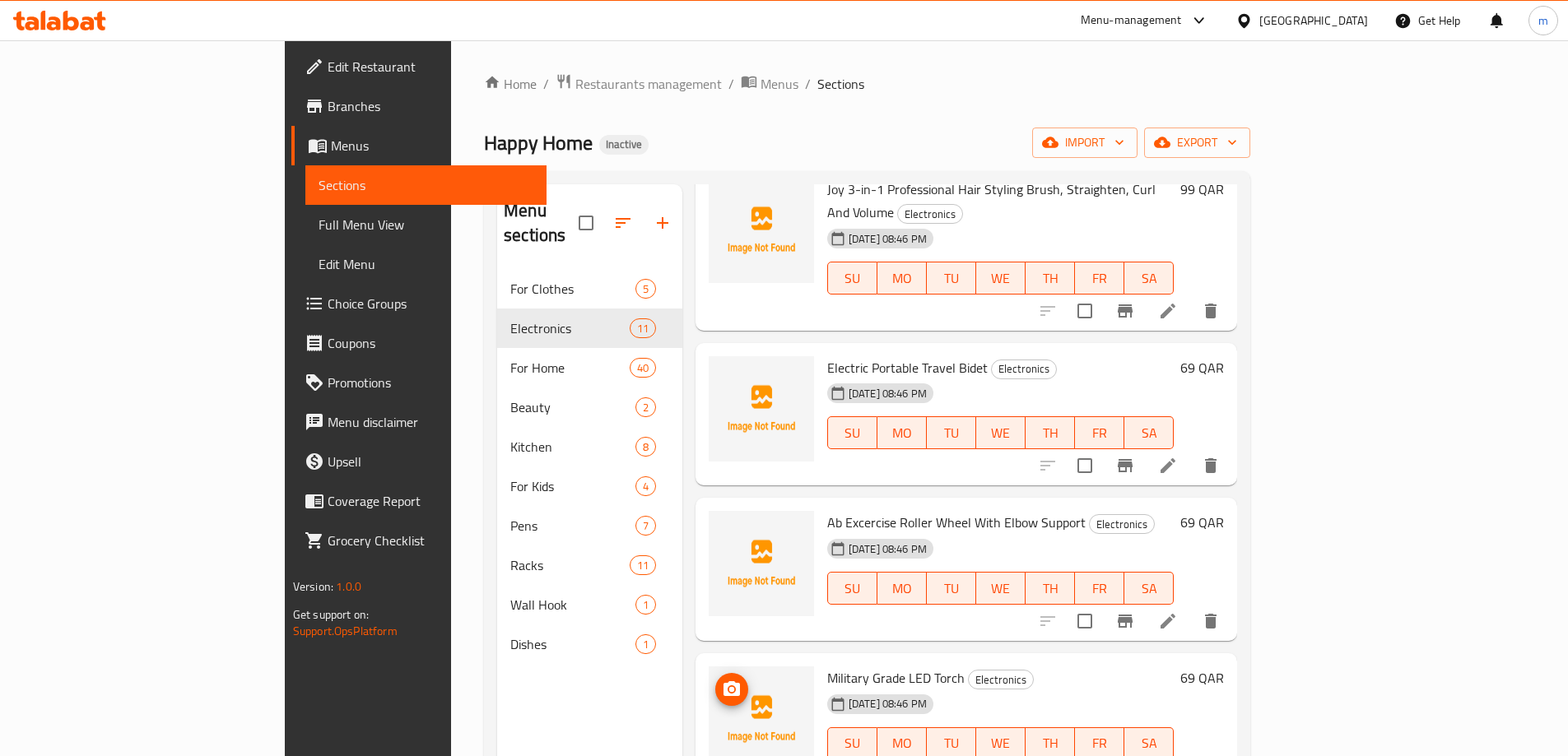
scroll to position [741, 0]
click at [1178, 612] on icon at bounding box center [1167, 622] width 20 height 20
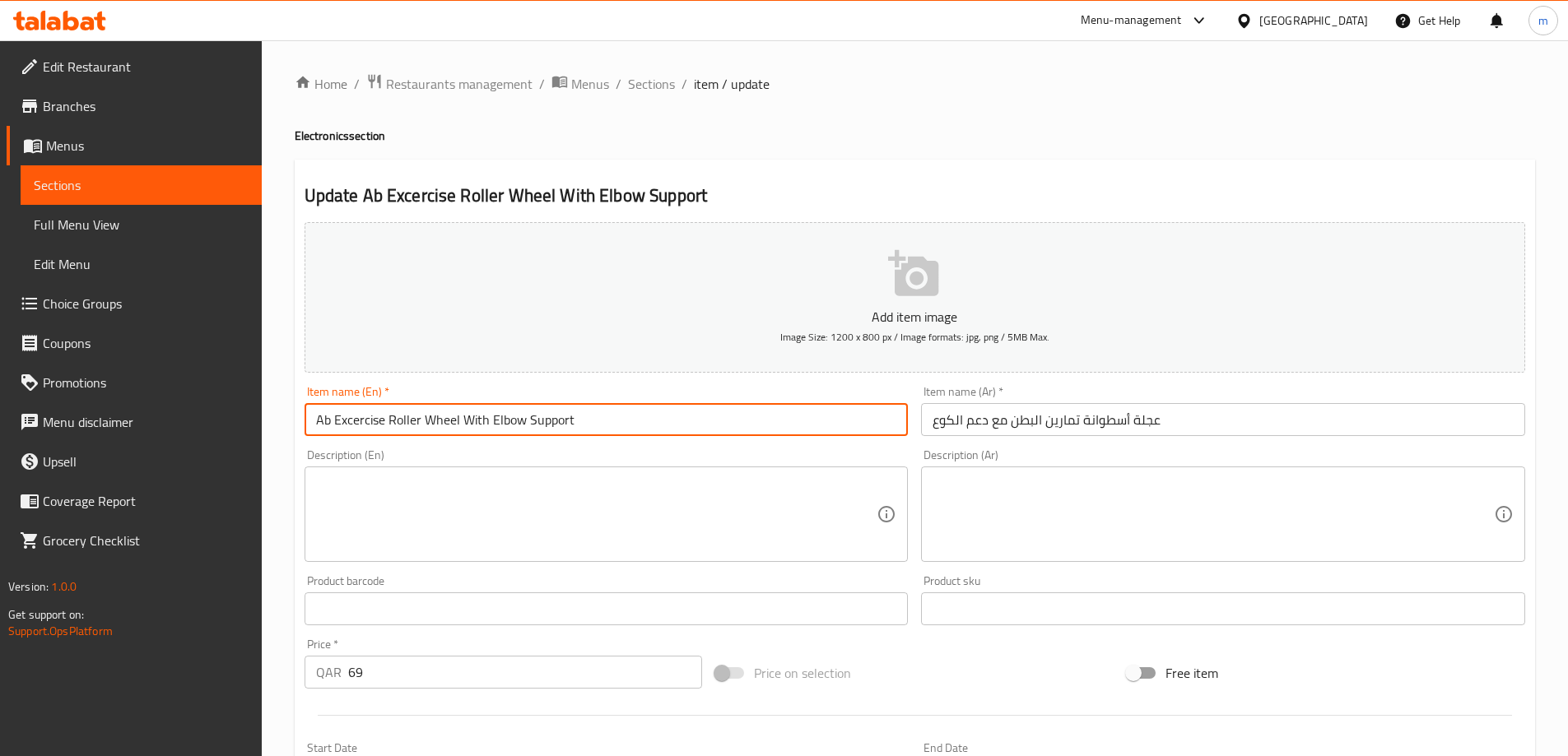
drag, startPoint x: 382, startPoint y: 419, endPoint x: 335, endPoint y: 420, distance: 47.0
click at [335, 420] on input "Ab Excercise Roller Wheel With Elbow Support" at bounding box center [606, 419] width 604 height 33
paste input "text"
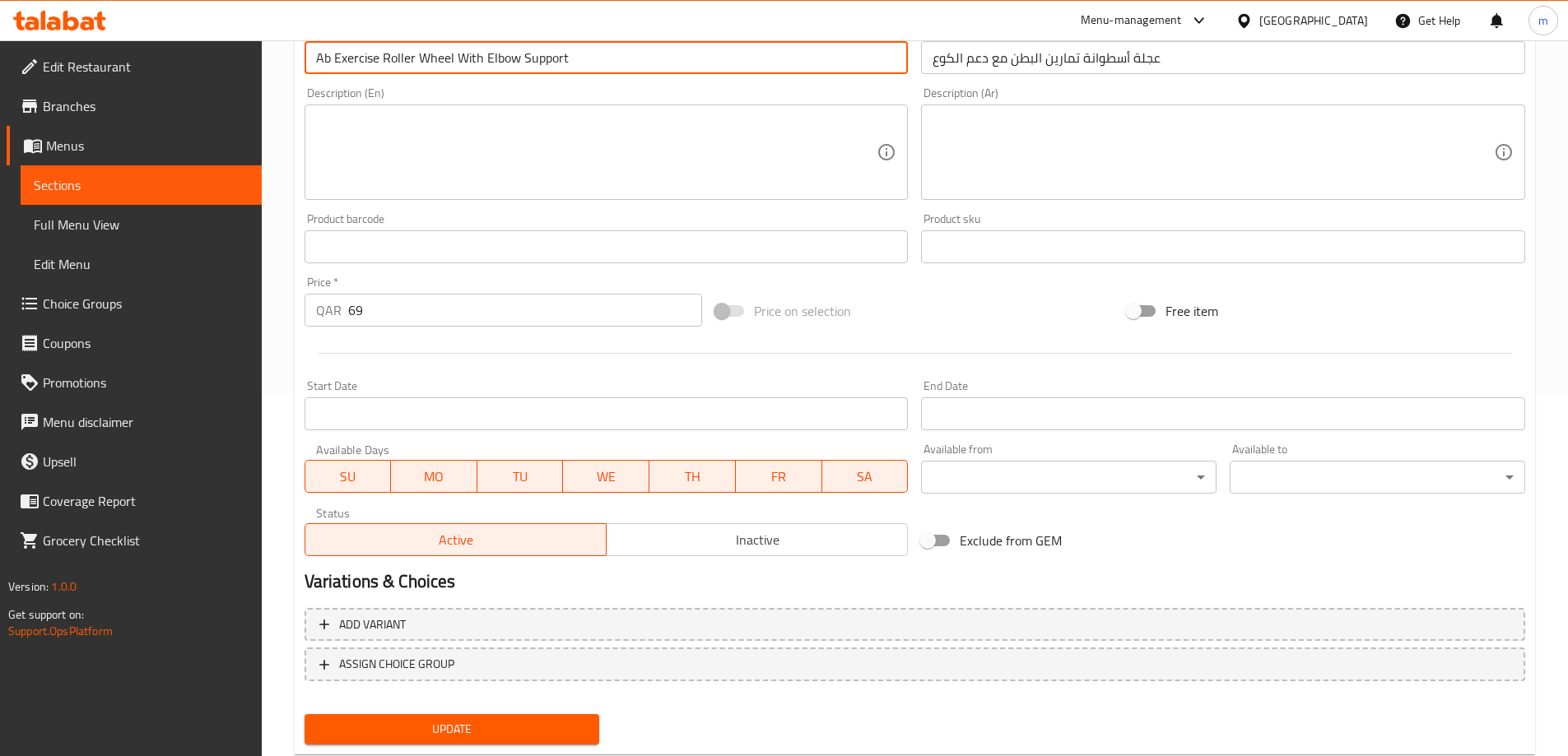
scroll to position [406, 0]
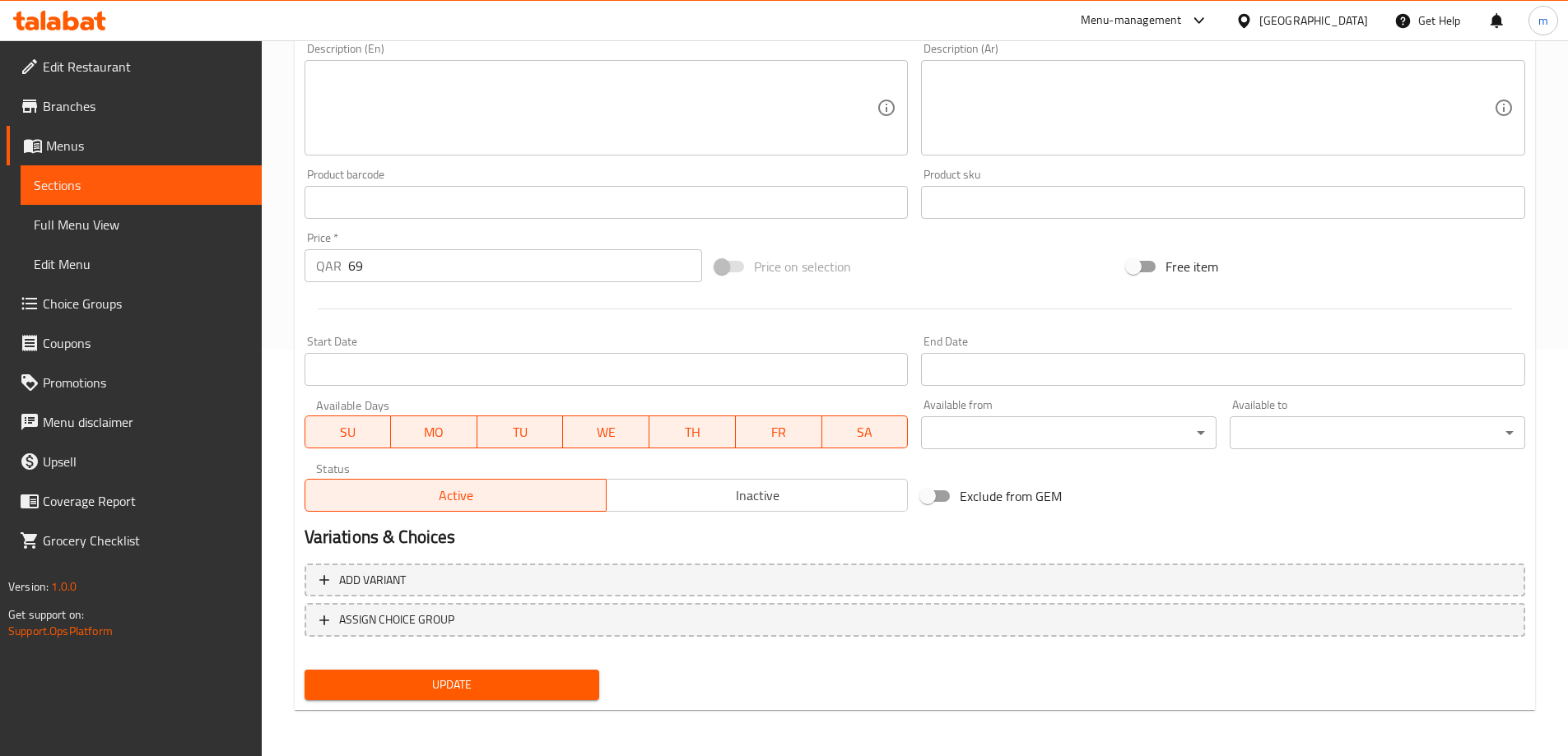
type input "Ab Exercise Roller Wheel With Elbow Support"
click at [472, 685] on span "Update" at bounding box center [452, 685] width 269 height 21
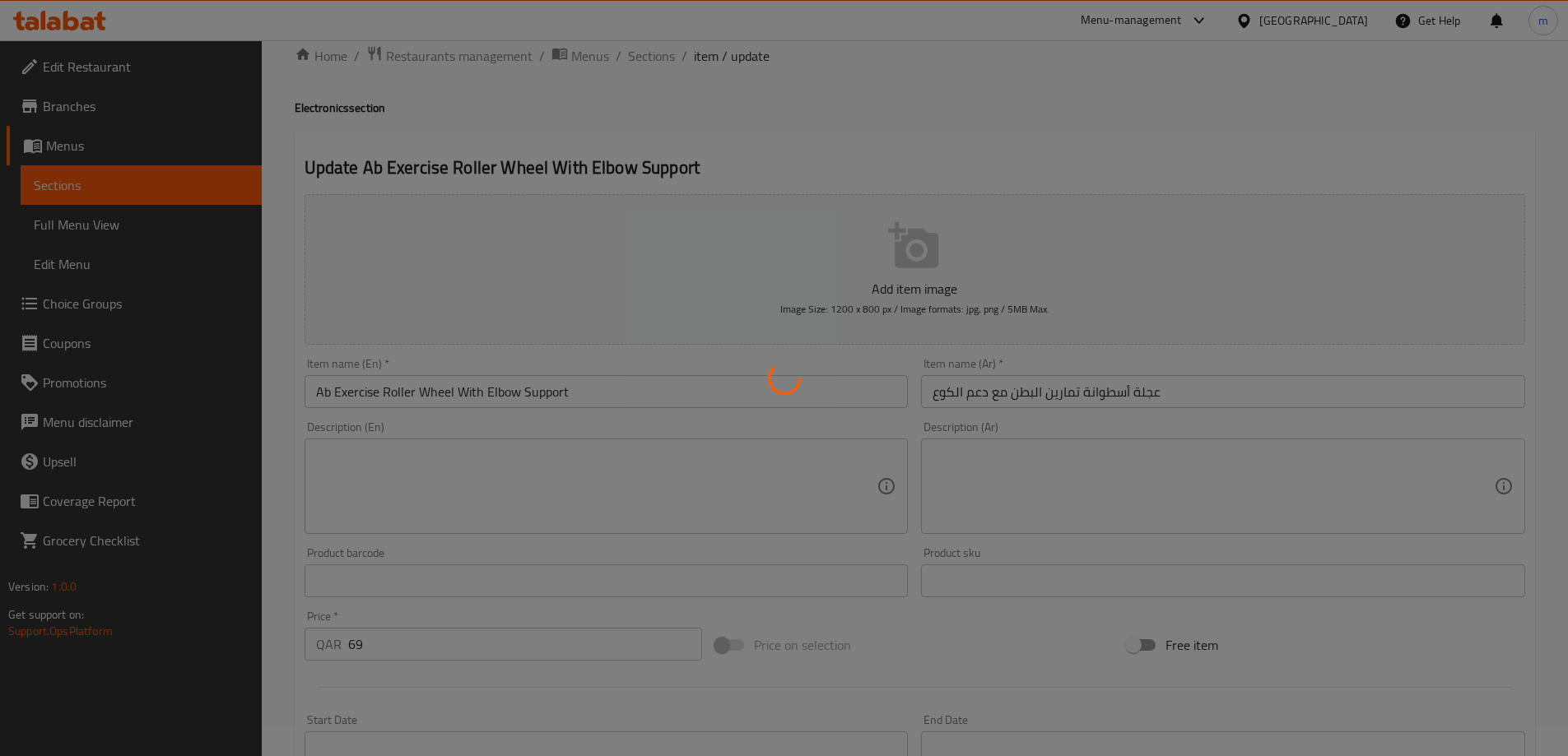
scroll to position [0, 0]
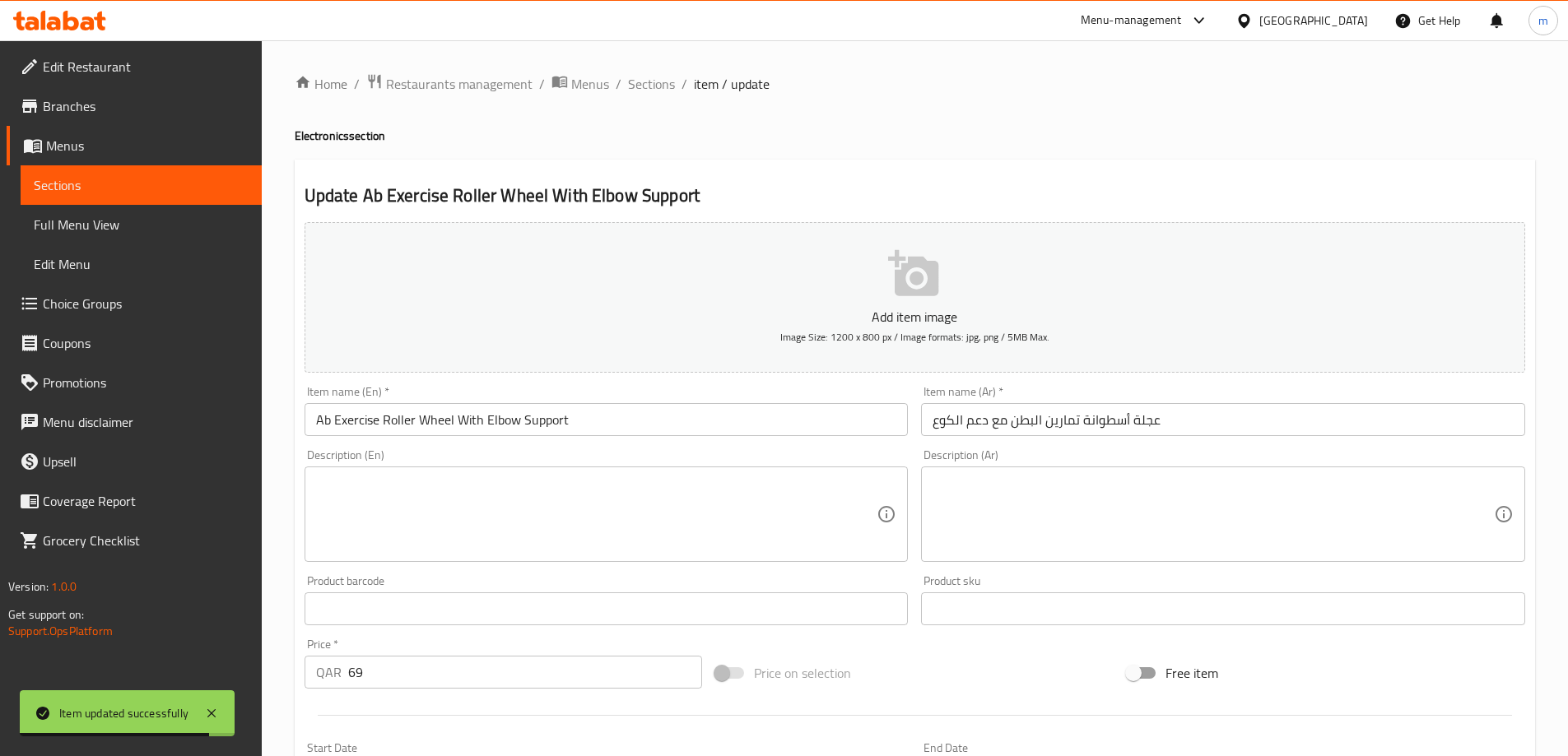
click at [98, 217] on span "Full Menu View" at bounding box center [141, 224] width 215 height 20
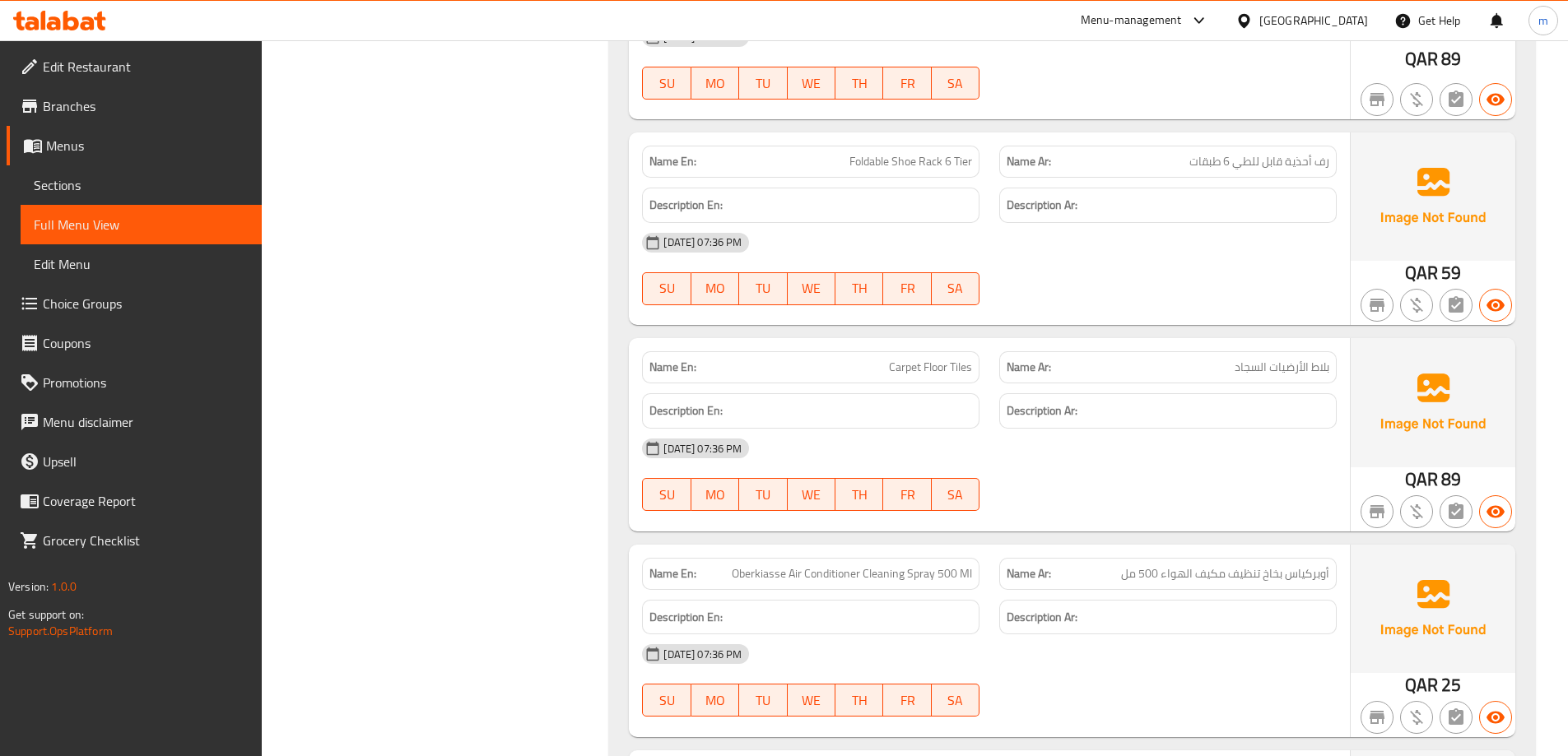
scroll to position [3455, 0]
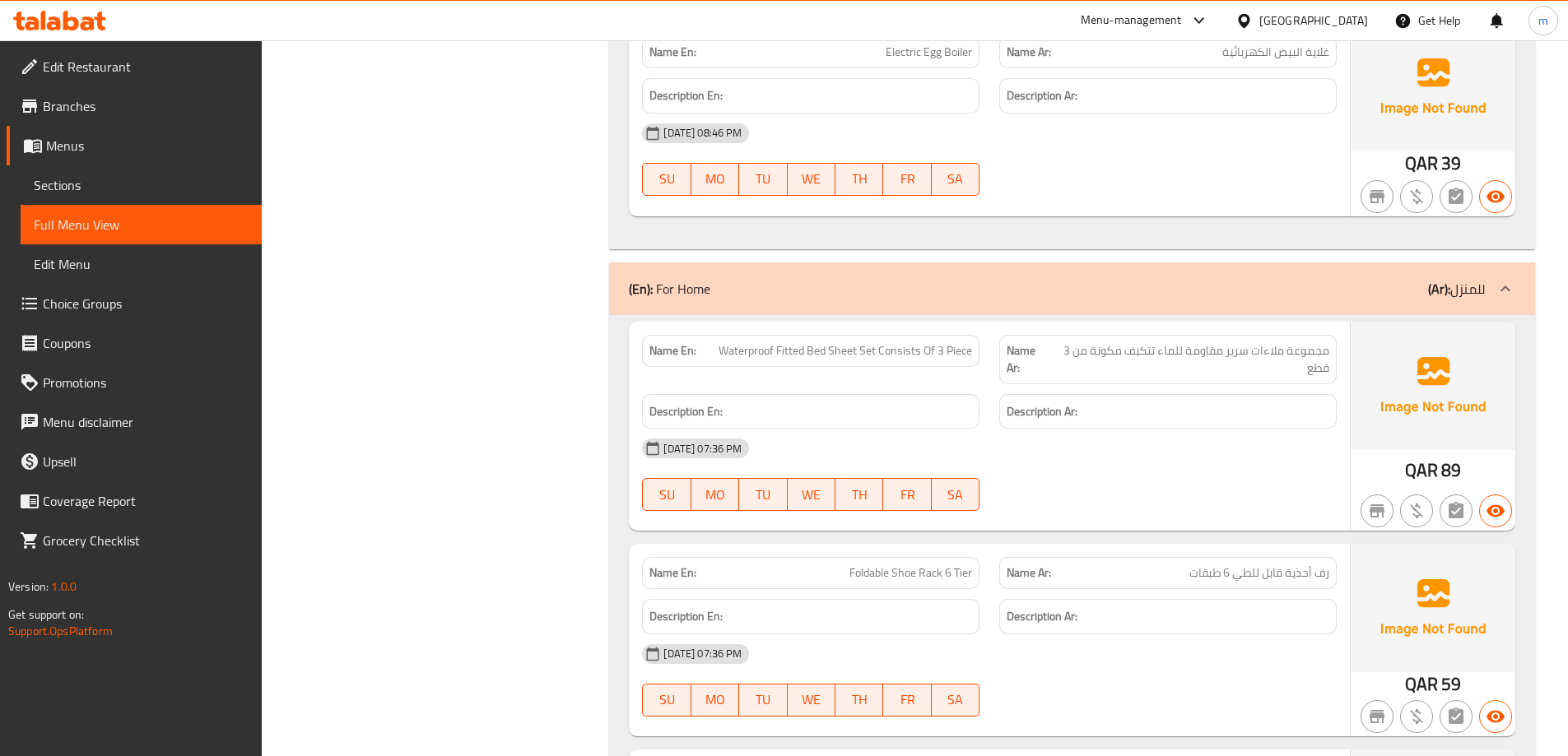
click at [99, 229] on span "Full Menu View" at bounding box center [141, 224] width 215 height 20
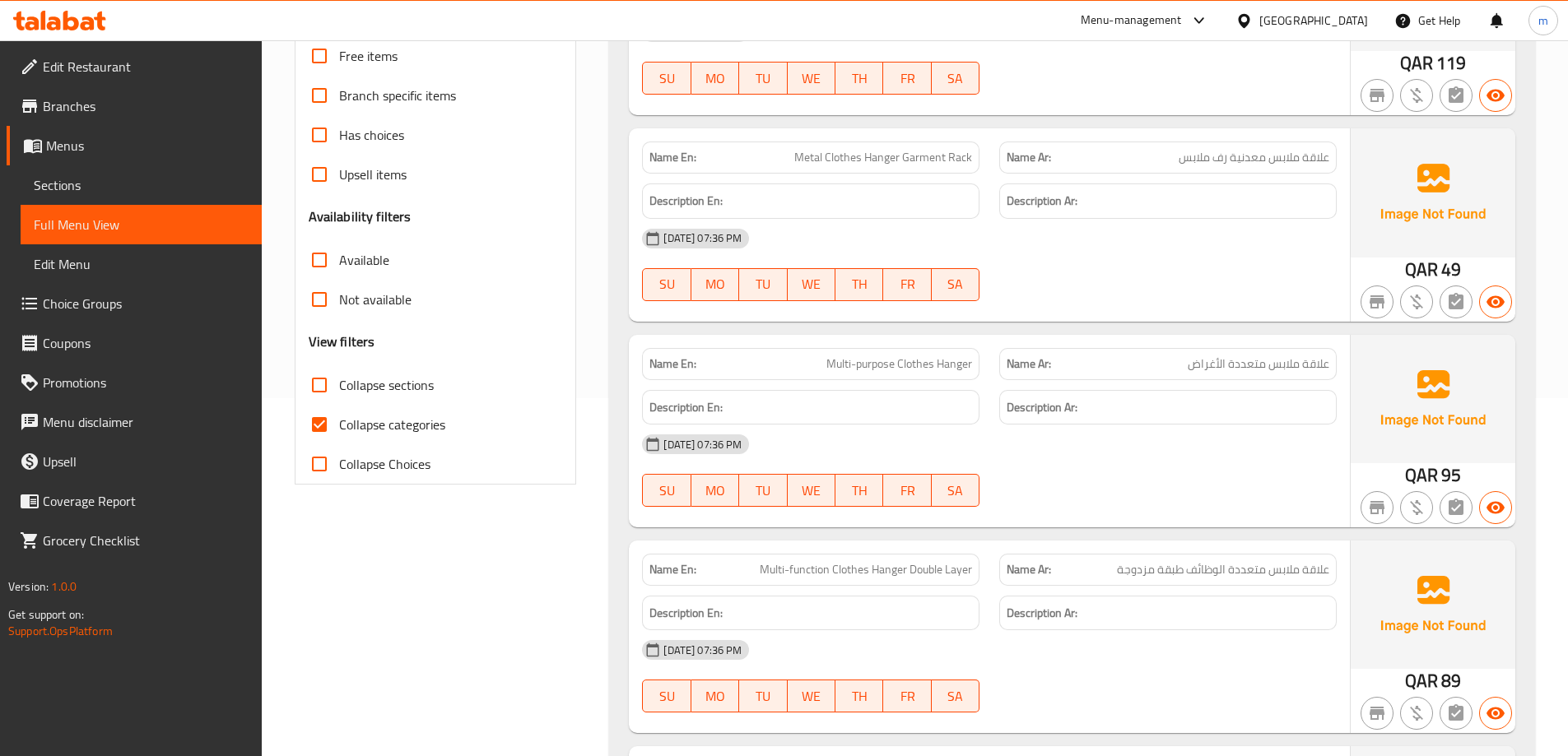
scroll to position [165, 0]
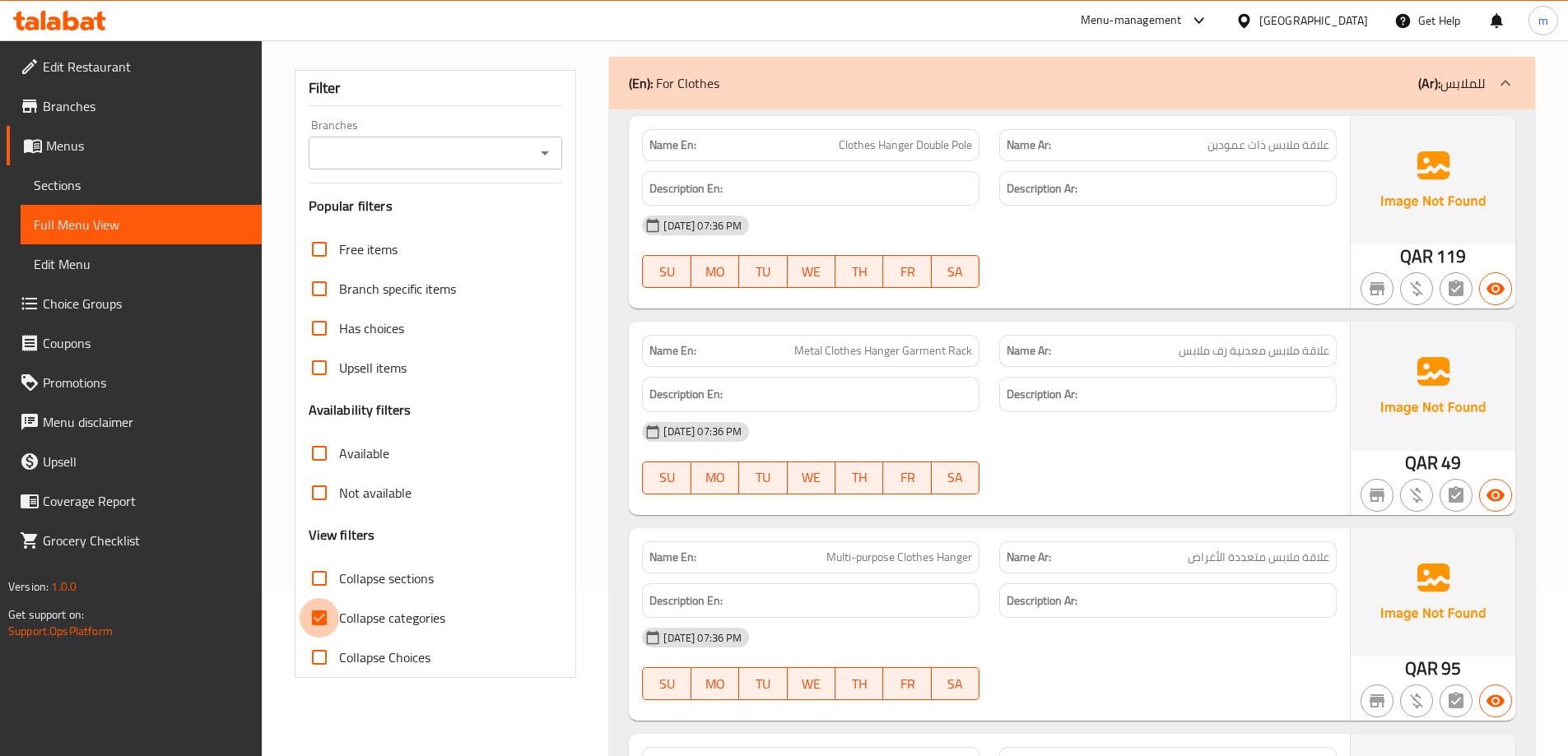
click at [320, 617] on input "Collapse categories" at bounding box center [320, 618] width 40 height 40
checkbox input "false"
click at [326, 586] on input "Collapse sections" at bounding box center [320, 578] width 40 height 40
checkbox input "true"
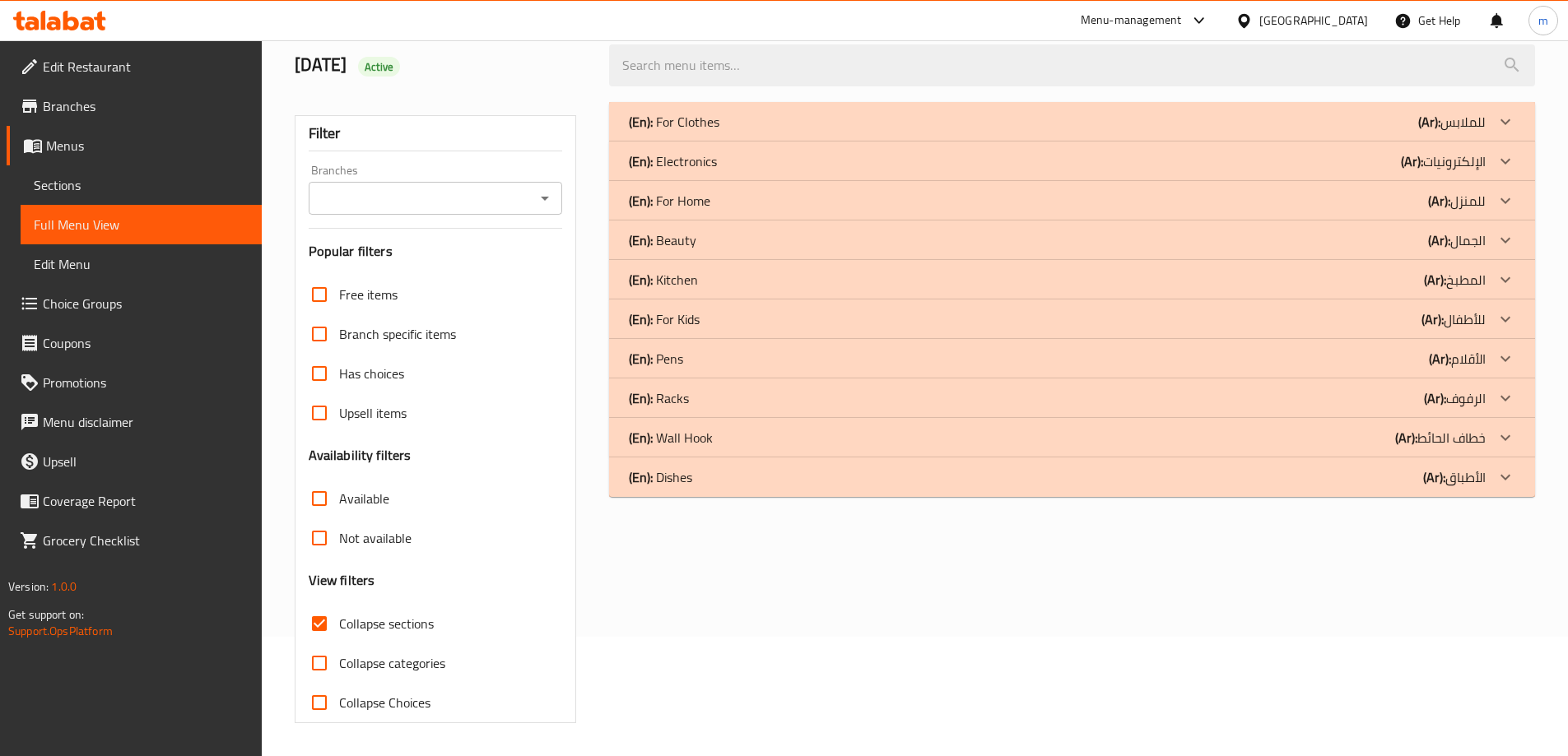
scroll to position [119, 0]
click at [1508, 202] on icon at bounding box center [1505, 201] width 20 height 20
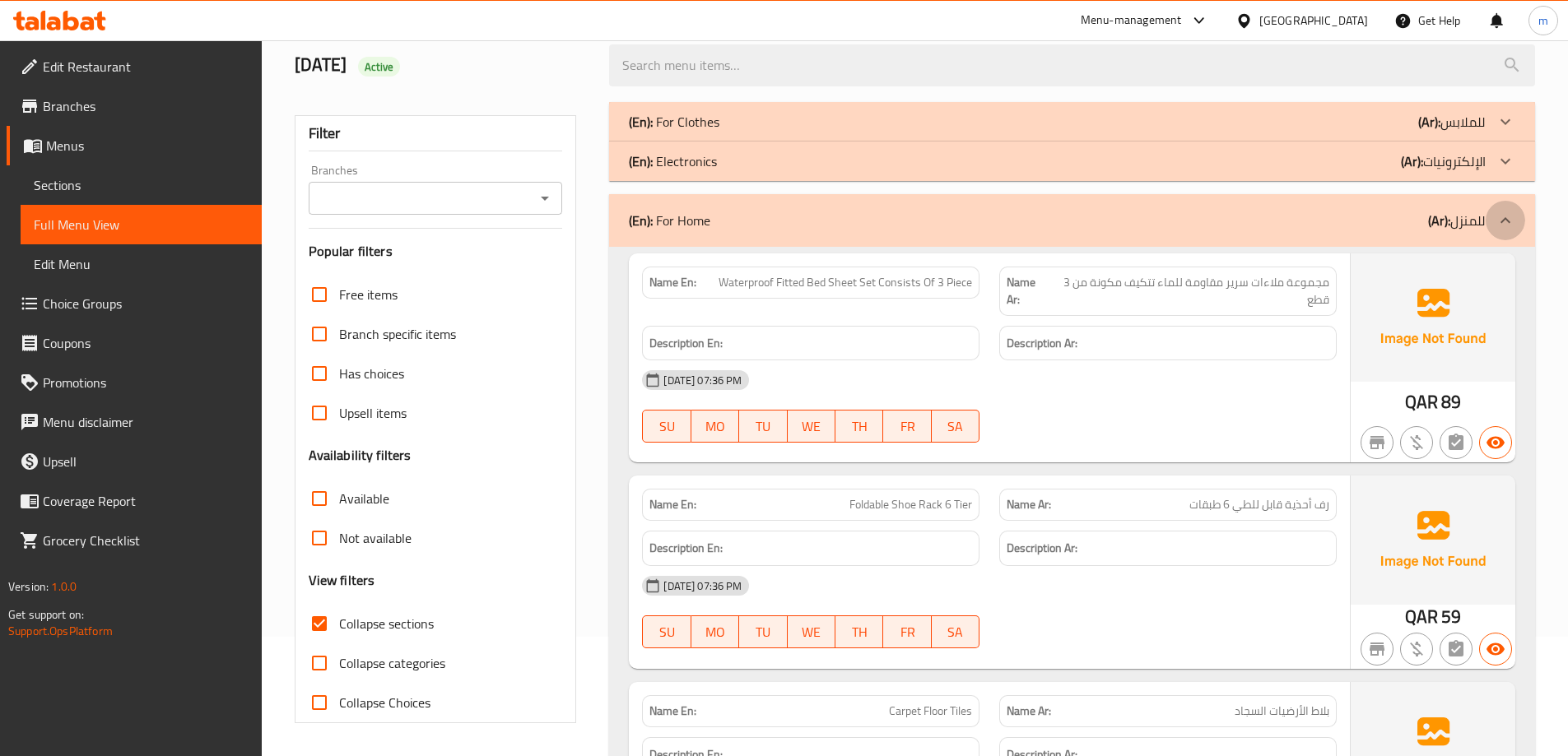
click at [1508, 216] on icon at bounding box center [1505, 220] width 20 height 20
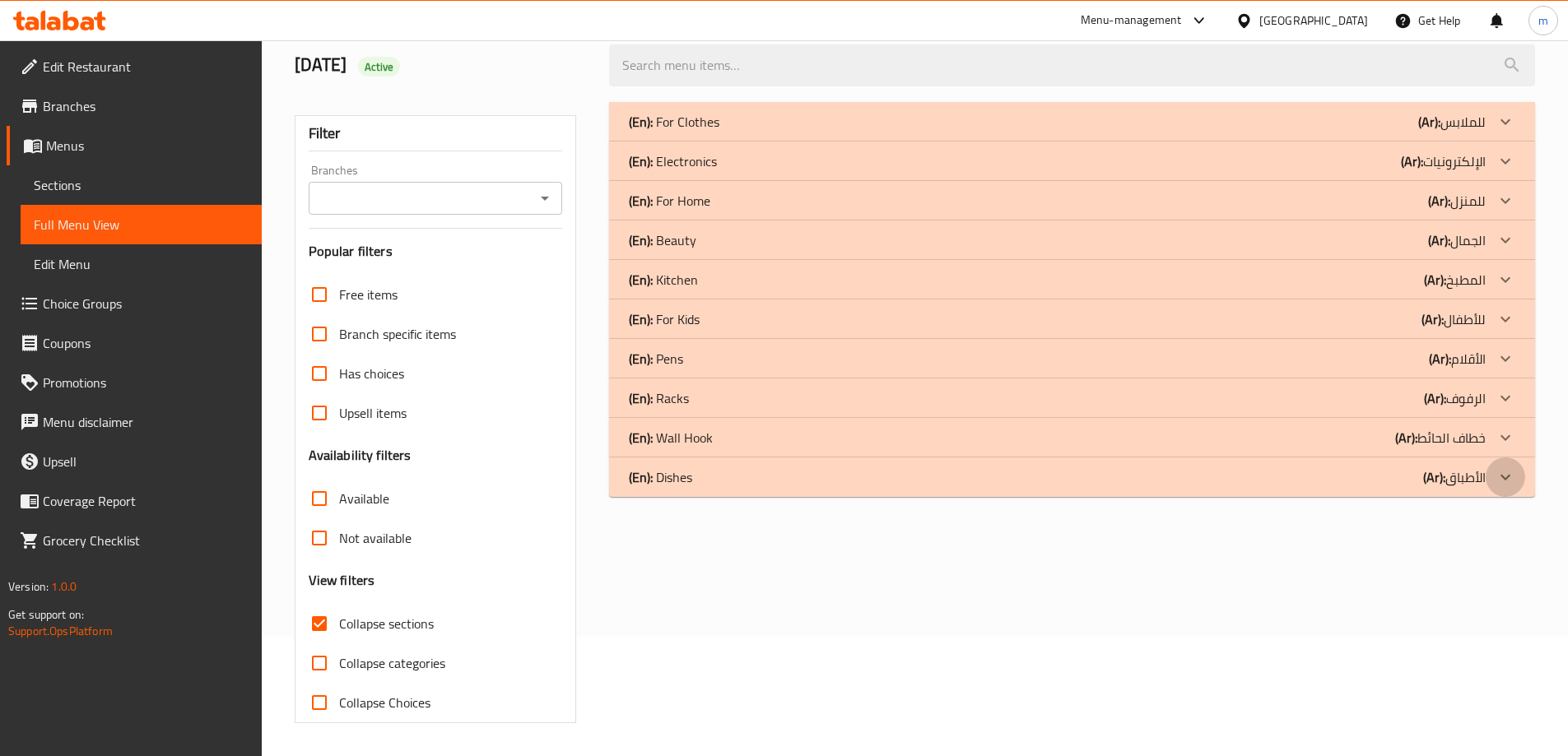
click at [1513, 477] on icon at bounding box center [1505, 476] width 20 height 20
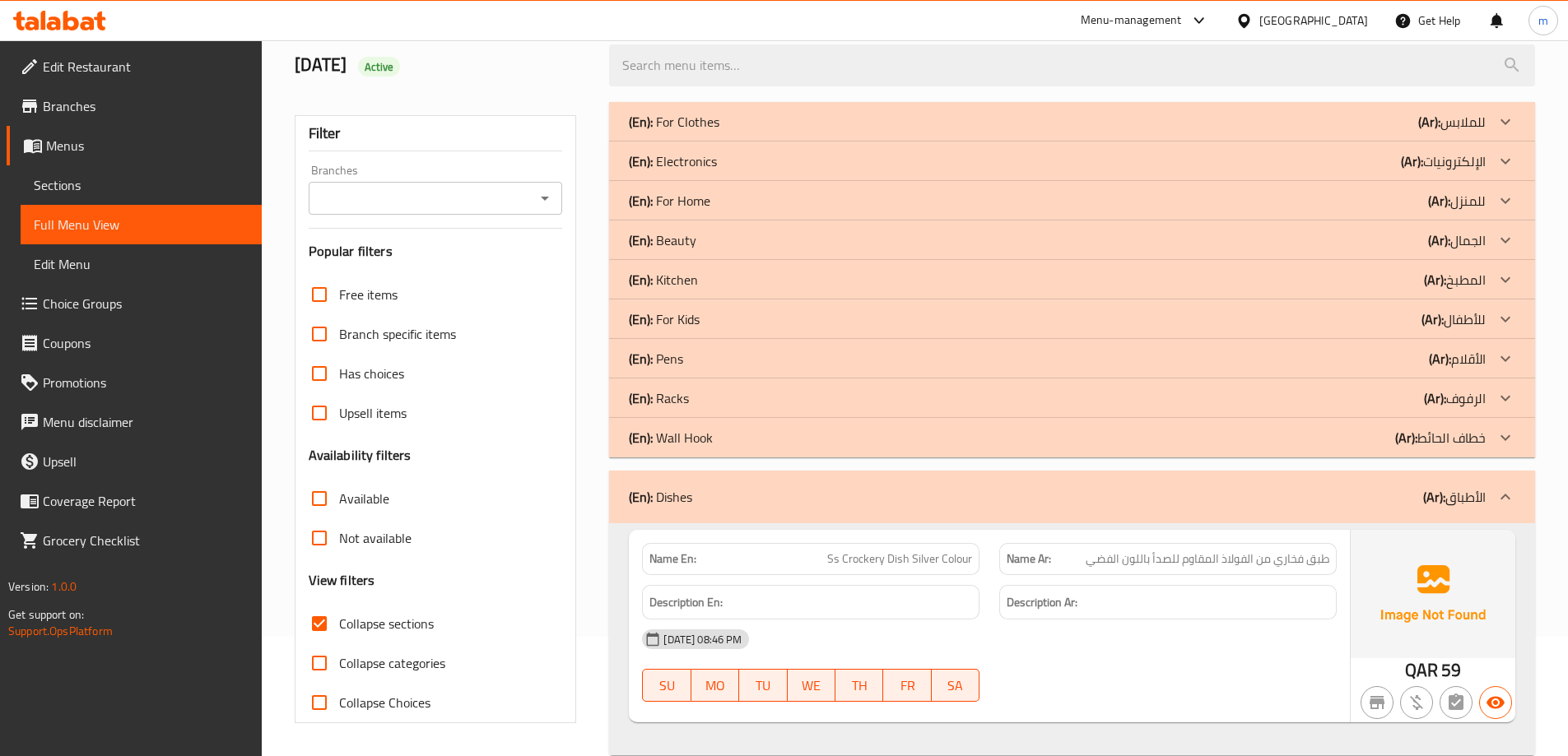
click at [1505, 435] on icon at bounding box center [1505, 437] width 20 height 20
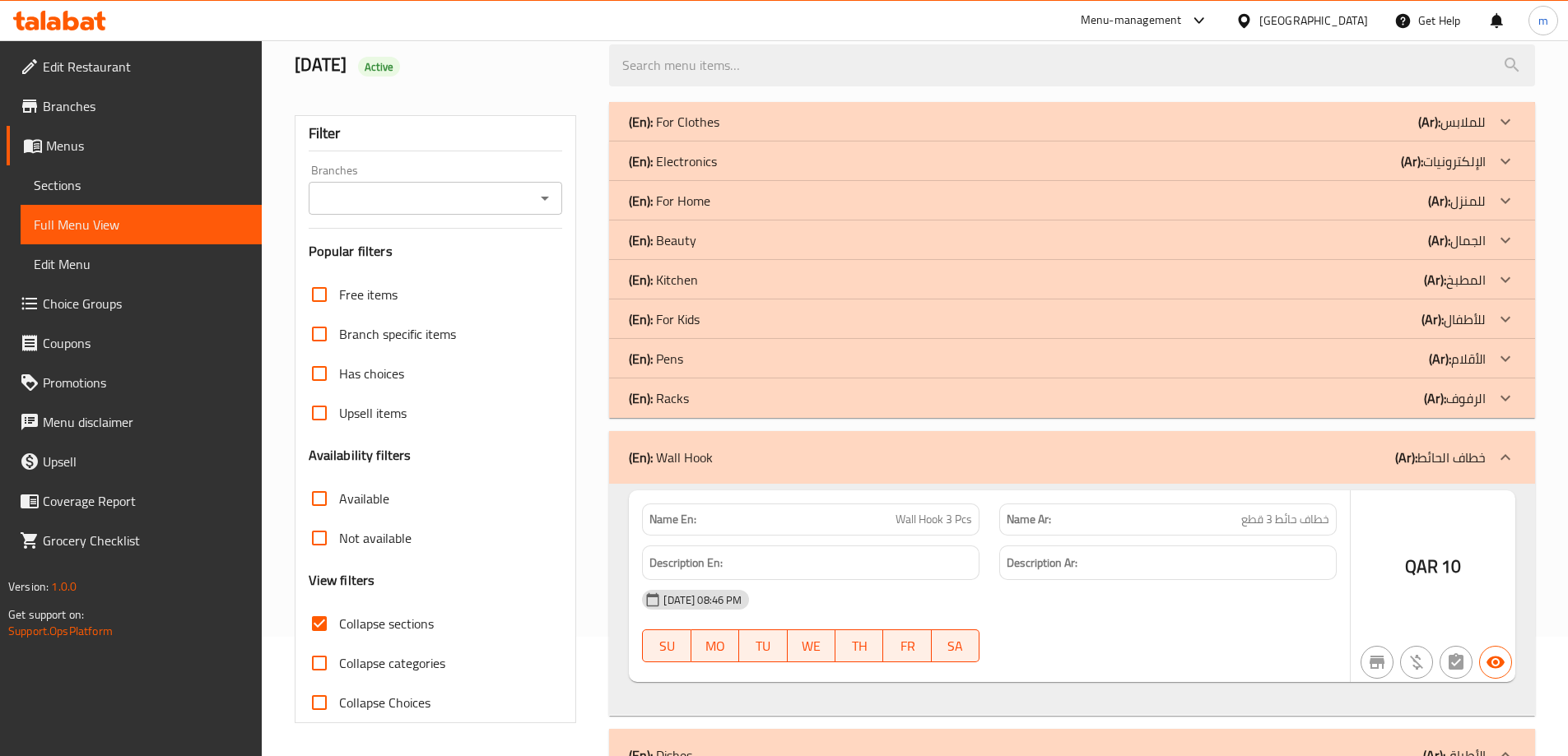
click at [1503, 396] on icon at bounding box center [1505, 397] width 20 height 20
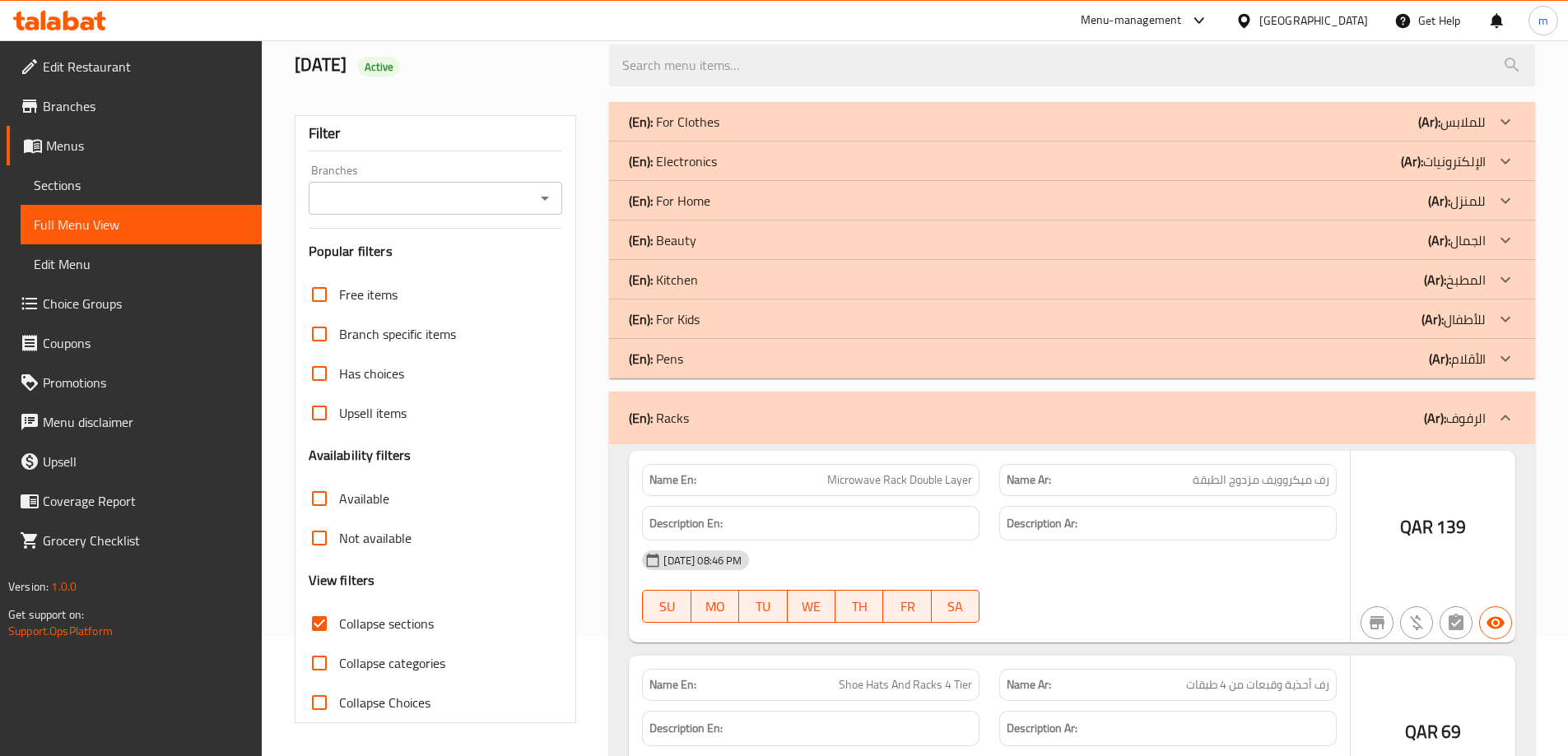
click at [1503, 352] on icon at bounding box center [1505, 359] width 20 height 20
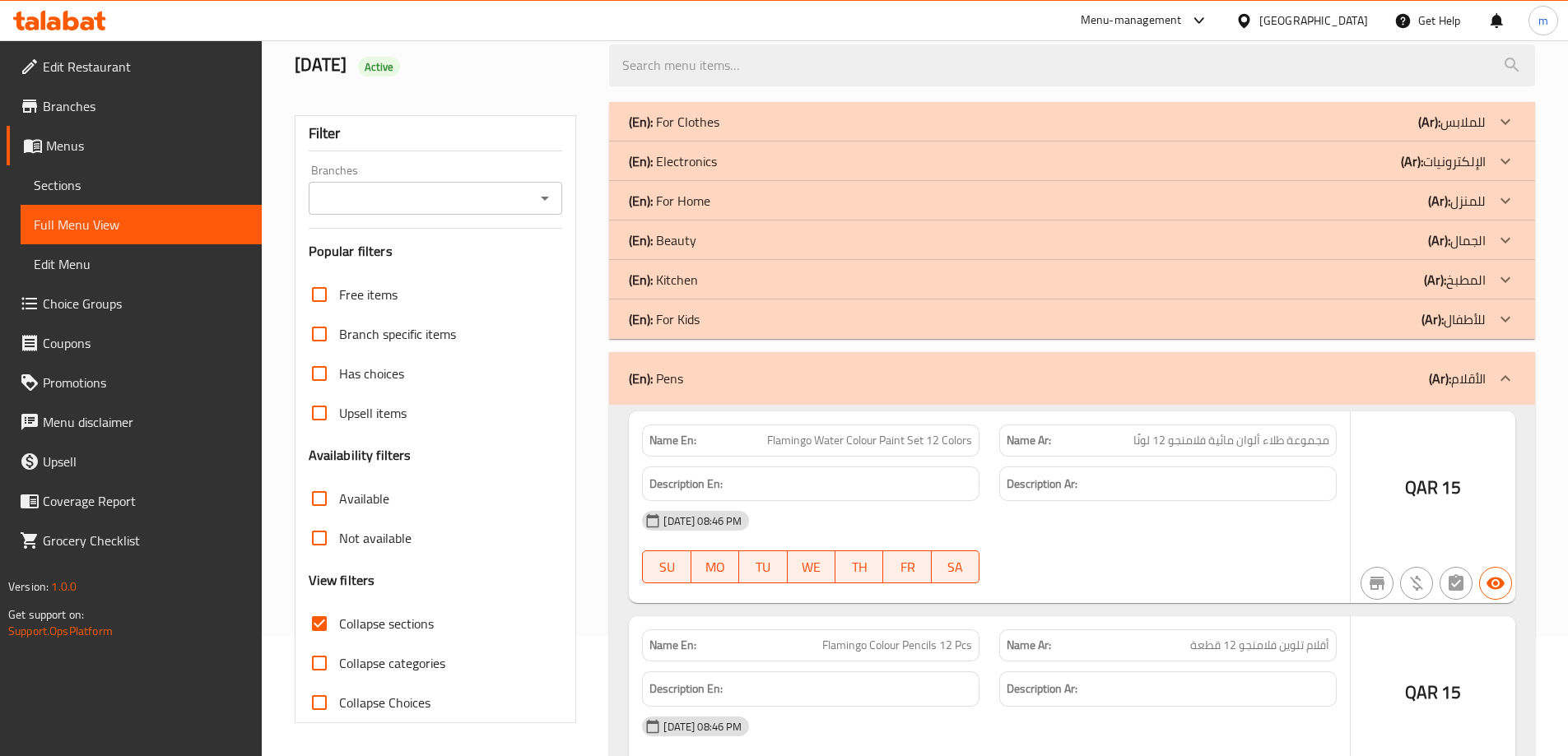
click at [1504, 326] on icon at bounding box center [1505, 319] width 20 height 20
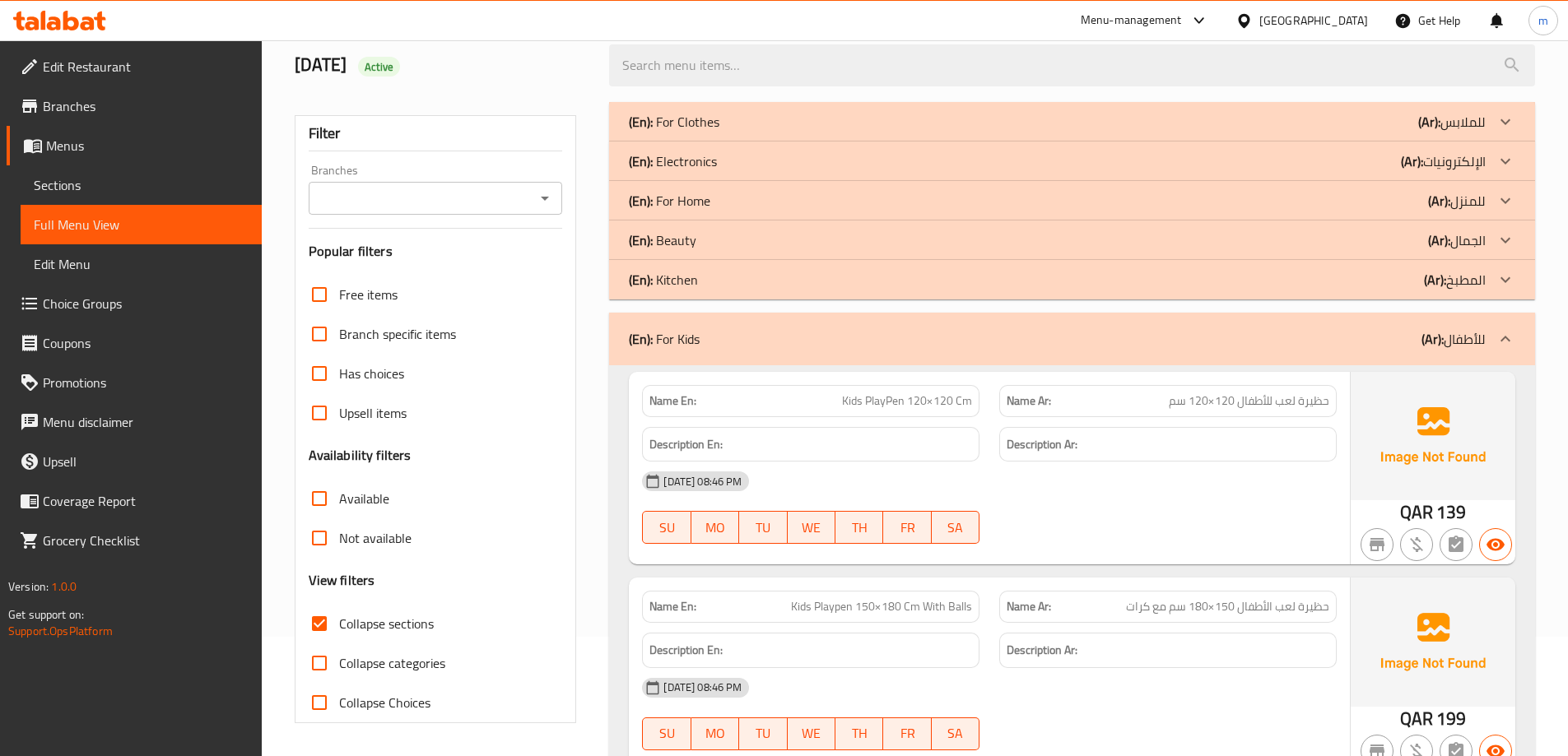
click at [1510, 274] on icon at bounding box center [1505, 280] width 20 height 20
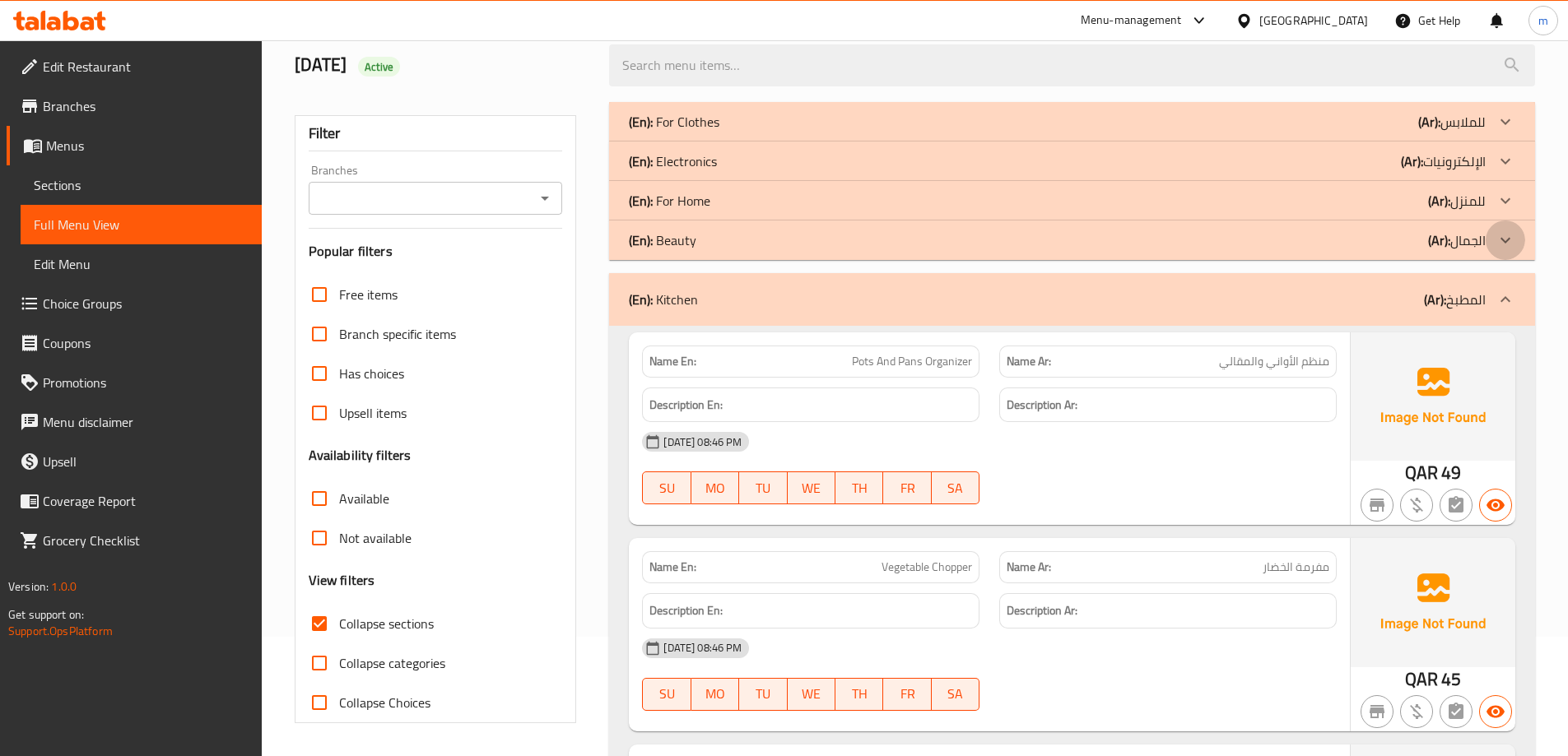
click at [1508, 240] on icon at bounding box center [1505, 240] width 10 height 6
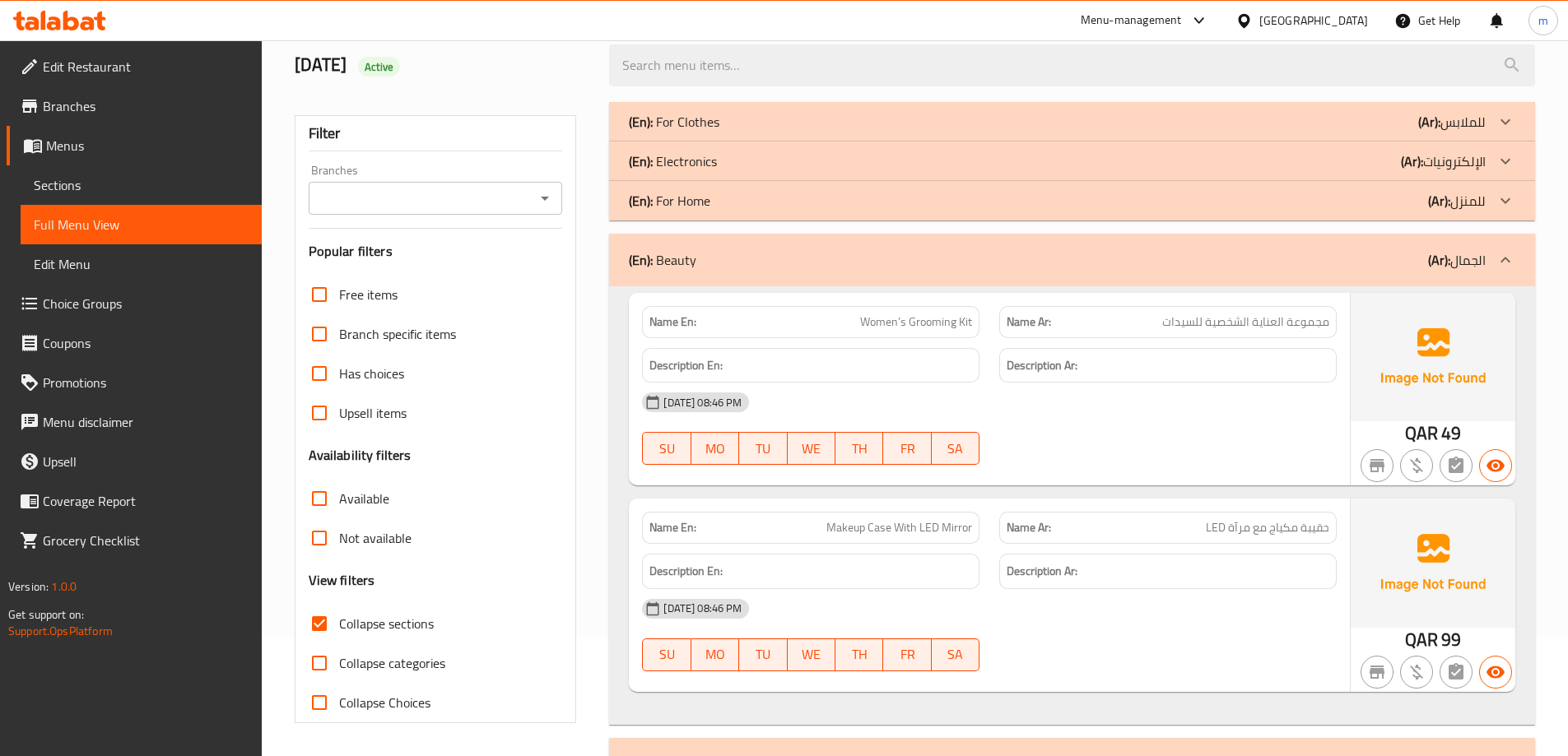
click at [1507, 165] on icon at bounding box center [1505, 161] width 20 height 20
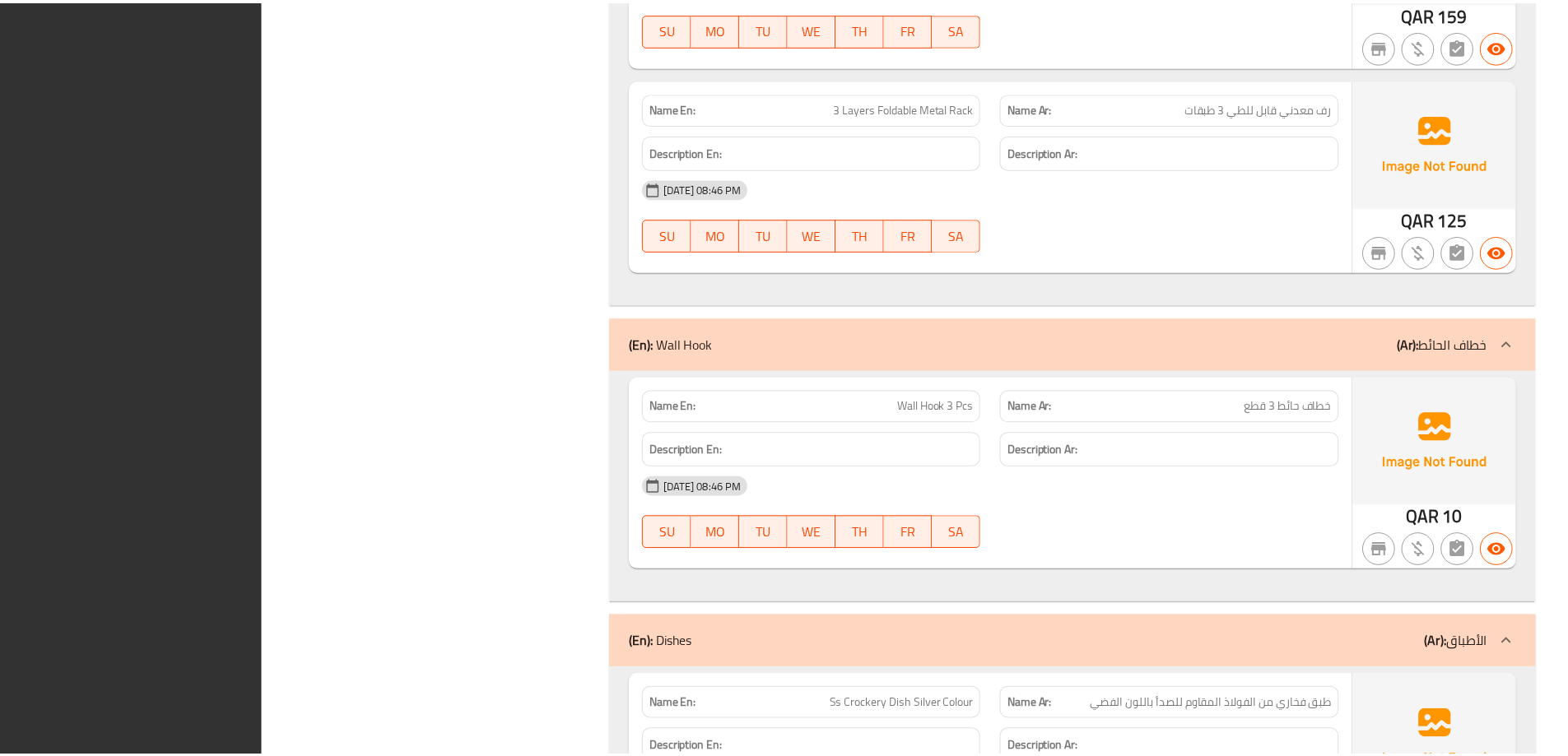
scroll to position [9628, 0]
